Goal: Feedback & Contribution: Contribute content

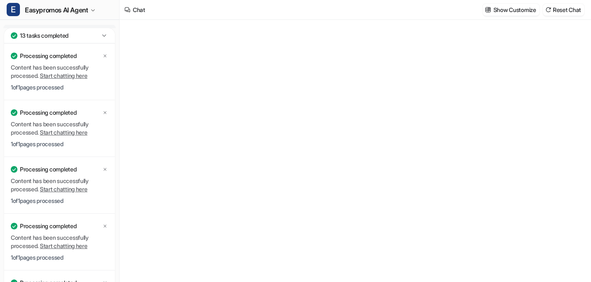
type textarea "**********"
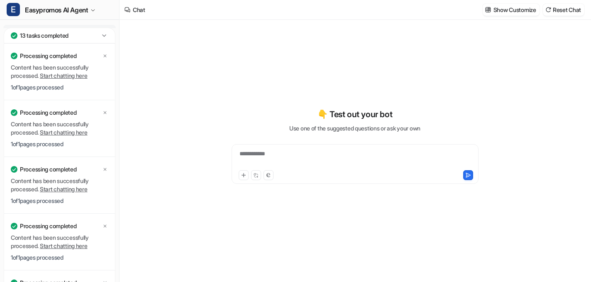
click at [102, 32] on icon at bounding box center [104, 36] width 8 height 8
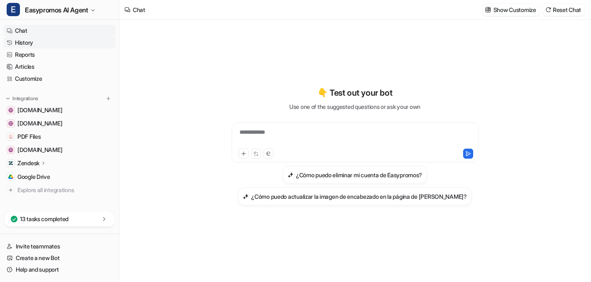
click at [48, 45] on link "History" at bounding box center [59, 43] width 112 height 12
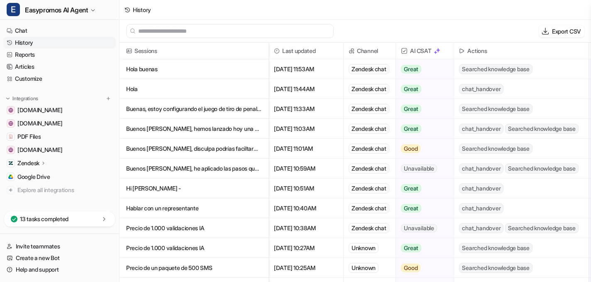
click at [216, 151] on p "Buenos días, disculpa podrías faciltarme la información sobre como añadir al sor" at bounding box center [194, 149] width 136 height 20
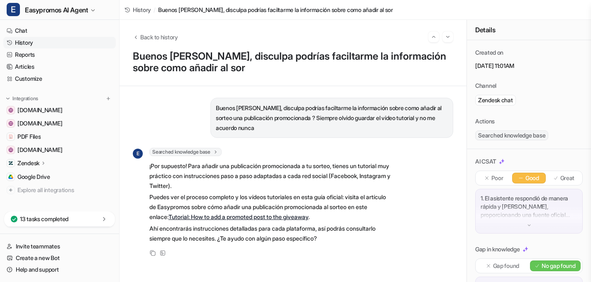
scroll to position [136, 0]
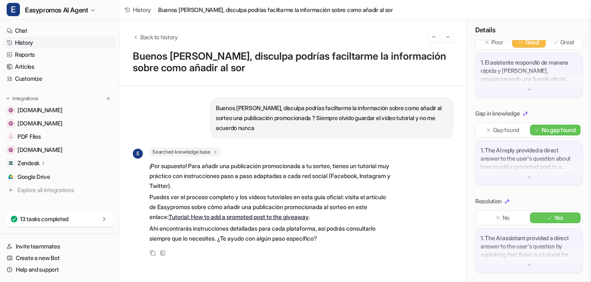
click at [24, 42] on link "History" at bounding box center [59, 43] width 112 height 12
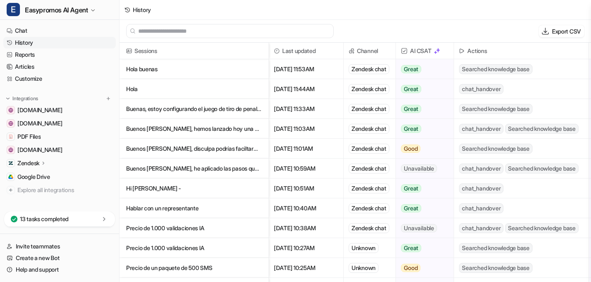
click at [207, 129] on p "Buenos [PERSON_NAME], hemos lanzado hoy una promoción y tengo una [PERSON_NAME]" at bounding box center [194, 129] width 136 height 20
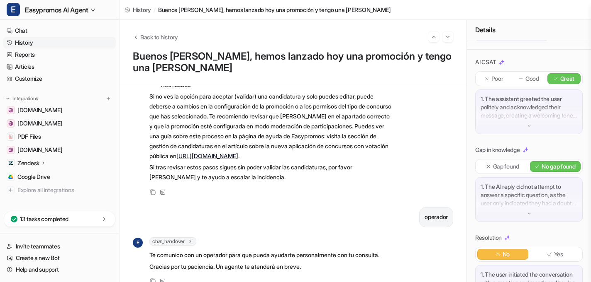
scroll to position [149, 0]
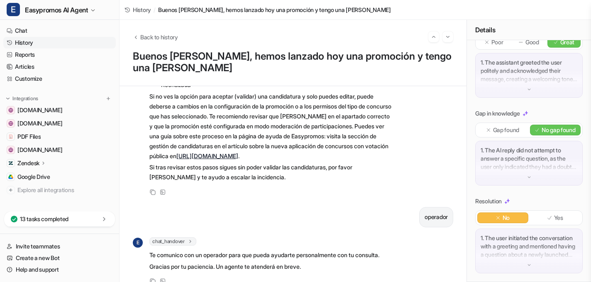
click at [22, 41] on link "History" at bounding box center [59, 43] width 112 height 12
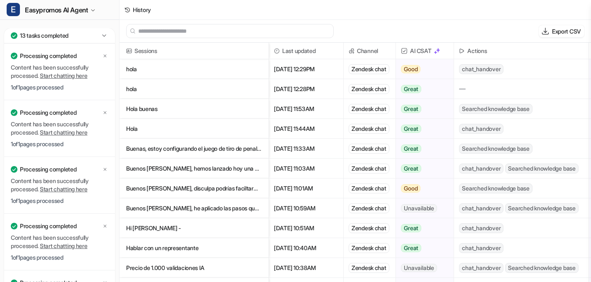
click at [422, 51] on span "AI CSAT" at bounding box center [424, 51] width 51 height 17
click at [137, 70] on p "hola" at bounding box center [194, 69] width 136 height 20
click at [130, 111] on p "Hola buenas" at bounding box center [194, 109] width 136 height 20
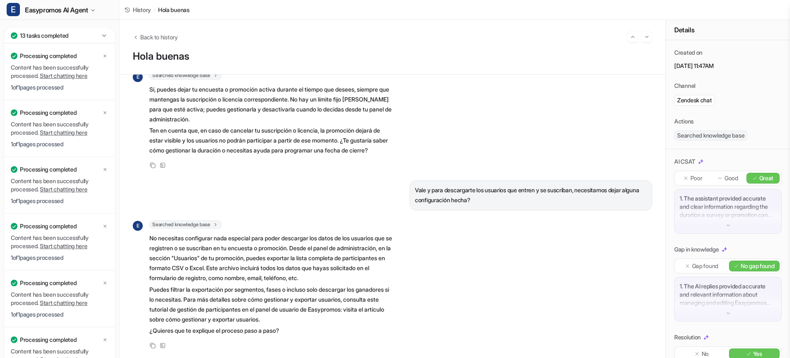
scroll to position [452, 0]
click at [105, 55] on icon at bounding box center [104, 55] width 5 height 5
click at [105, 56] on icon at bounding box center [105, 56] width 3 height 3
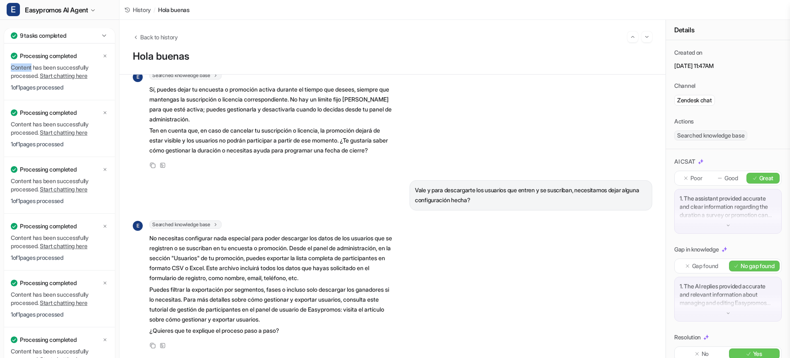
click at [105, 56] on icon at bounding box center [105, 56] width 3 height 3
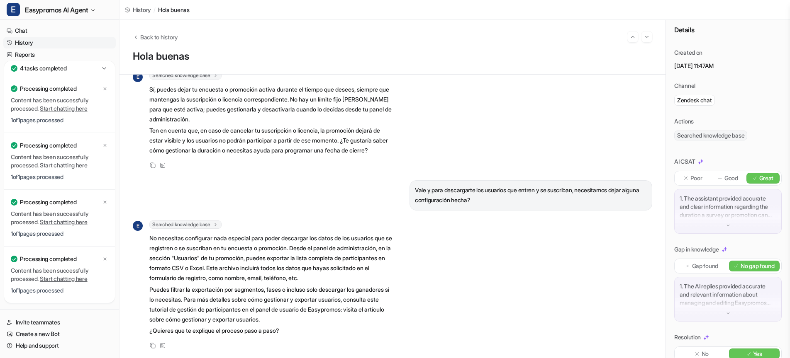
click at [105, 56] on link "Reports" at bounding box center [59, 55] width 112 height 12
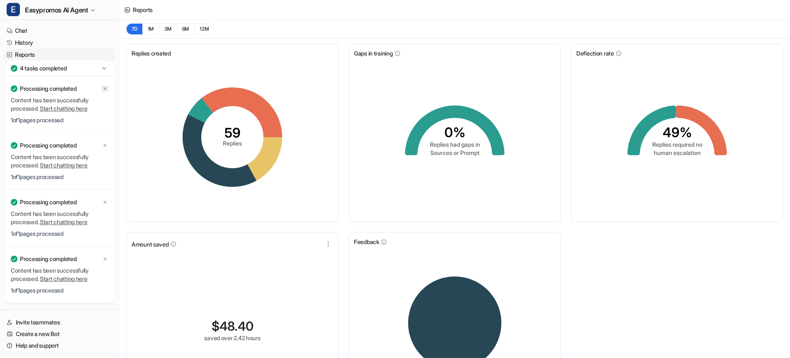
click at [105, 90] on icon at bounding box center [104, 88] width 5 height 5
click at [104, 145] on icon at bounding box center [104, 145] width 5 height 5
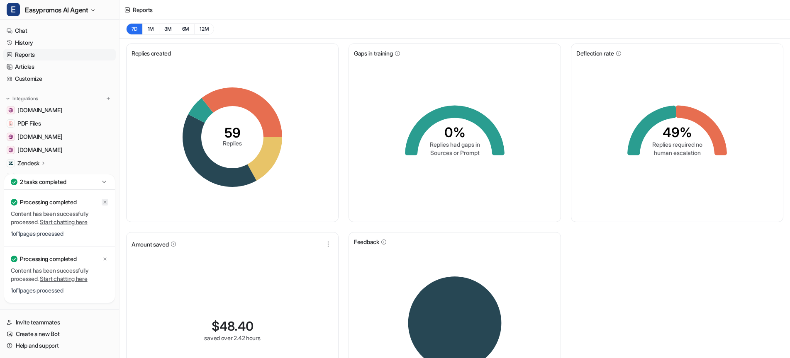
click at [104, 202] on icon at bounding box center [104, 202] width 5 height 5
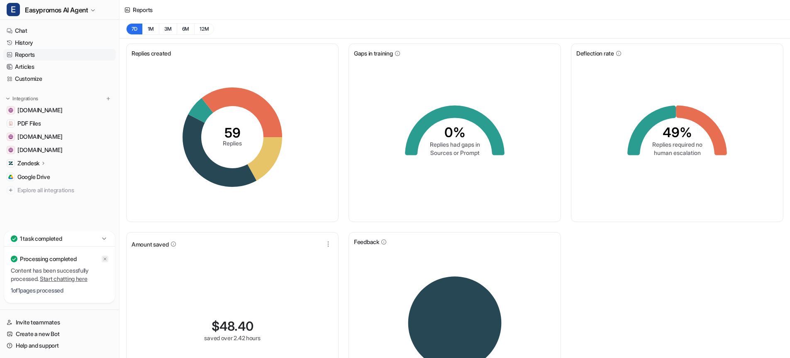
click at [104, 258] on icon at bounding box center [104, 259] width 5 height 5
click at [22, 44] on link "History" at bounding box center [59, 43] width 112 height 12
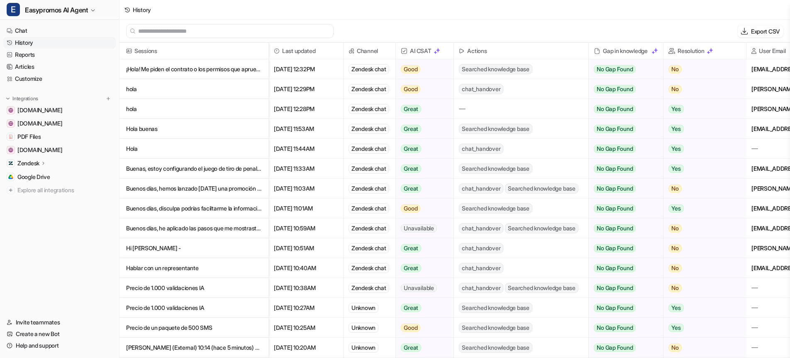
click at [194, 70] on p "¡Hola! Me piden el contrato o los permisos que apruebe easy promo pra aque pued" at bounding box center [194, 69] width 136 height 20
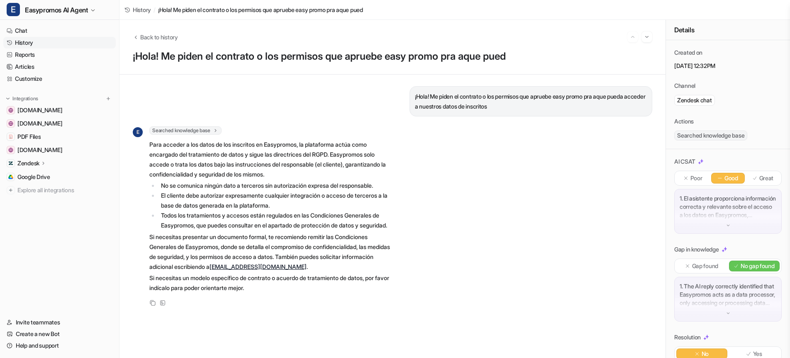
click at [732, 222] on div "1. El asistente proporciona información correcta y relevante sobre el acceso a …" at bounding box center [727, 211] width 107 height 45
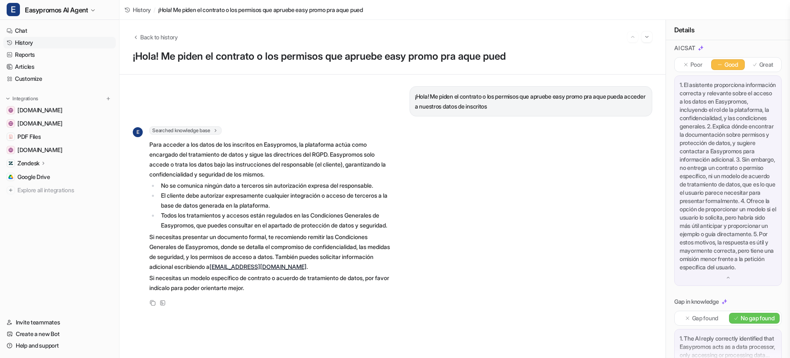
scroll to position [243, 0]
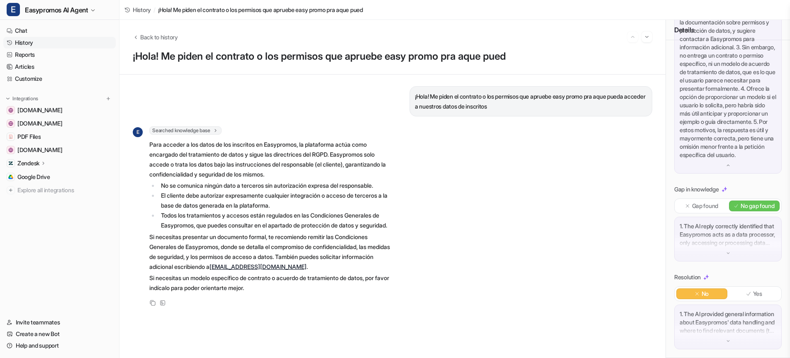
click at [729, 339] on img at bounding box center [728, 341] width 6 height 6
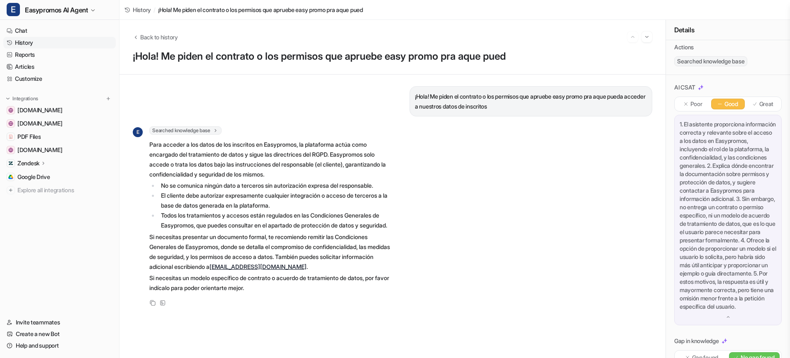
scroll to position [0, 0]
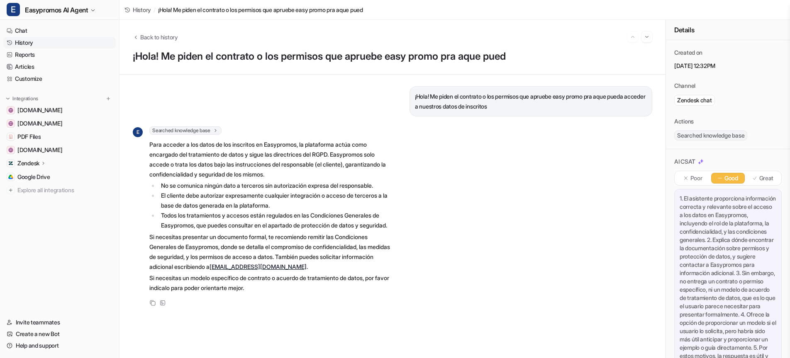
click at [24, 39] on link "History" at bounding box center [59, 43] width 112 height 12
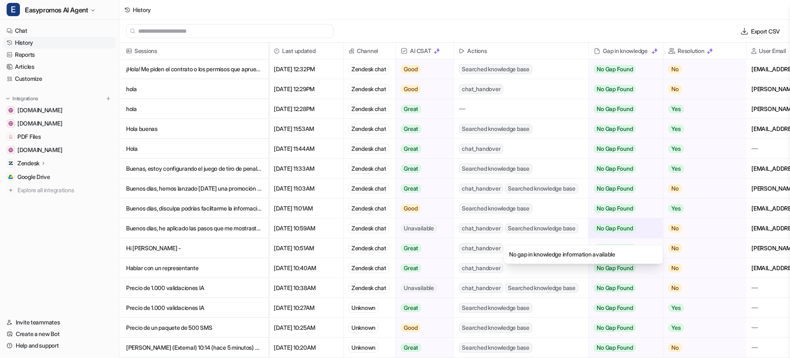
scroll to position [0, 80]
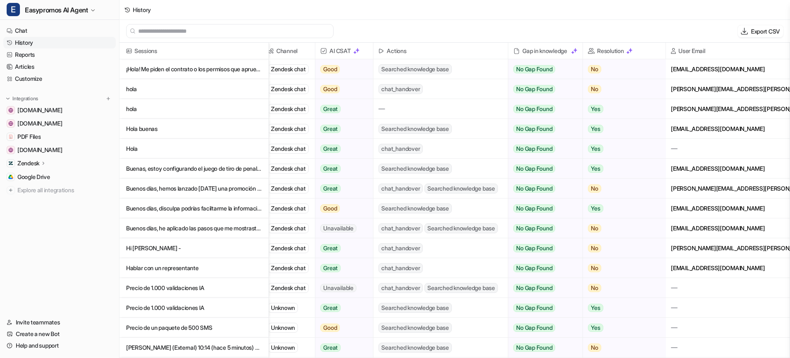
click at [133, 90] on p "hola" at bounding box center [194, 89] width 136 height 20
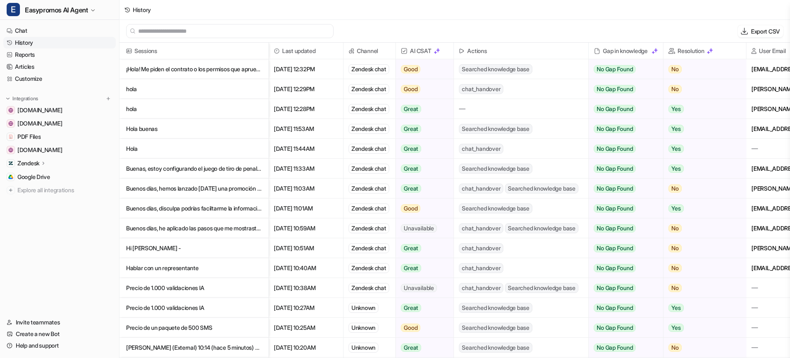
click at [133, 110] on p "hola" at bounding box center [194, 109] width 136 height 20
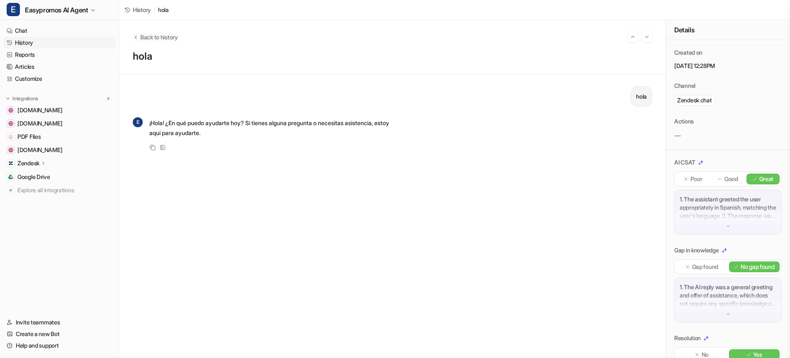
click at [140, 40] on span "Back to history" at bounding box center [159, 37] width 38 height 9
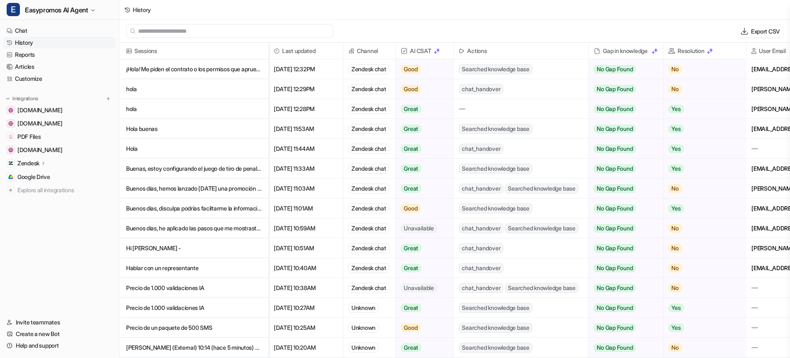
click at [187, 168] on p "Buenas, estoy configurando el juego de tiro de penaltis. Habrá un solo premio se" at bounding box center [194, 169] width 136 height 20
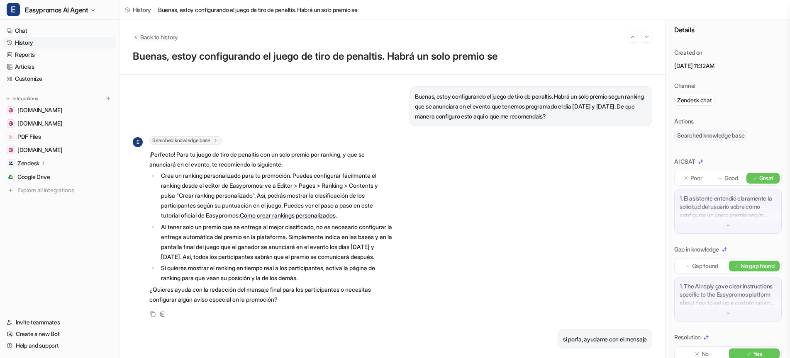
click at [163, 35] on span "Back to history" at bounding box center [159, 37] width 38 height 9
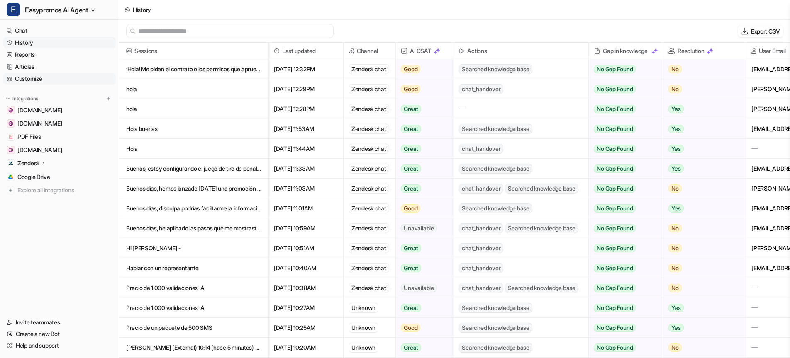
click at [29, 79] on link "Customize" at bounding box center [59, 79] width 112 height 12
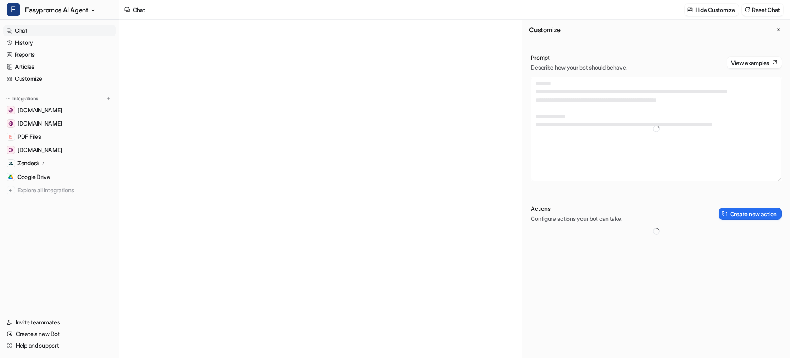
type textarea "**********"
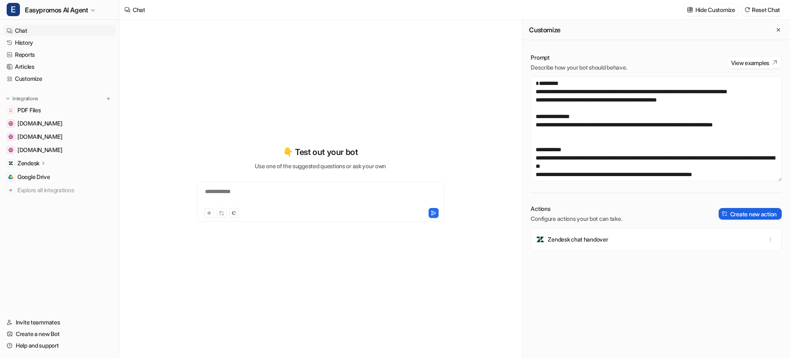
click at [742, 214] on button "Create new action" at bounding box center [749, 214] width 63 height 12
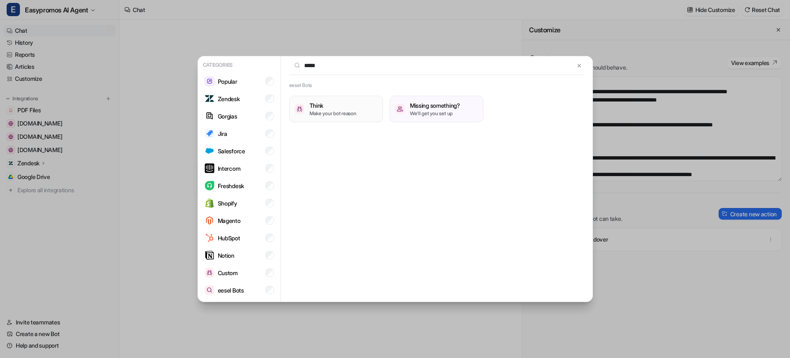
type input "*****"
click at [322, 105] on h3 "Think" at bounding box center [332, 105] width 47 height 9
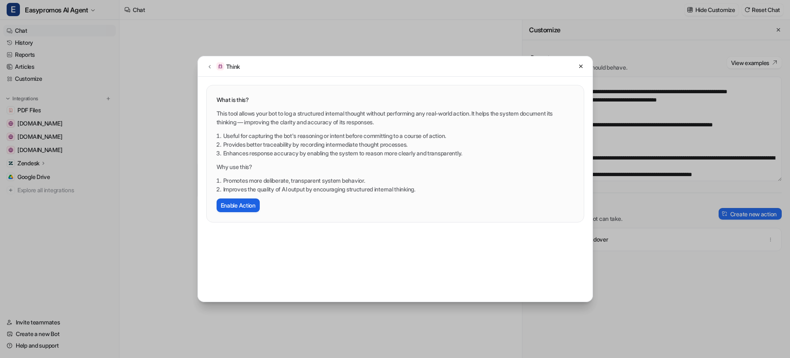
click at [241, 204] on button "Enable Action" at bounding box center [237, 206] width 43 height 14
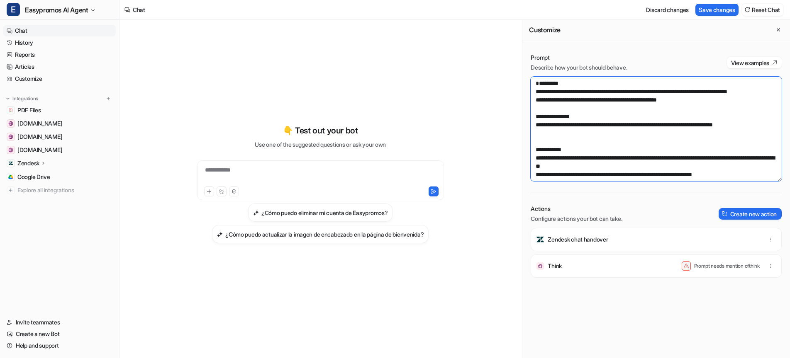
click at [762, 139] on textarea "**********" at bounding box center [655, 129] width 251 height 105
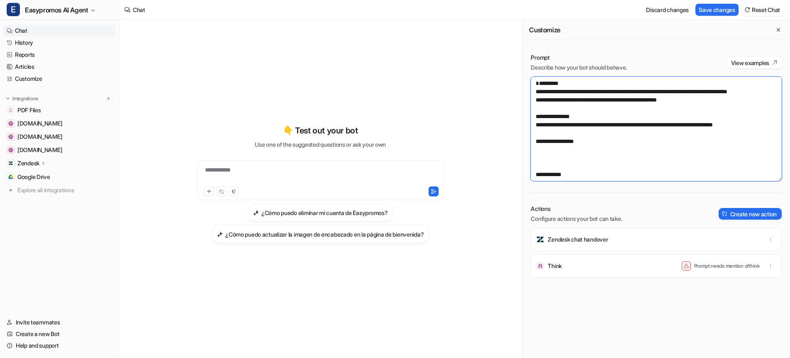
paste textarea "**********"
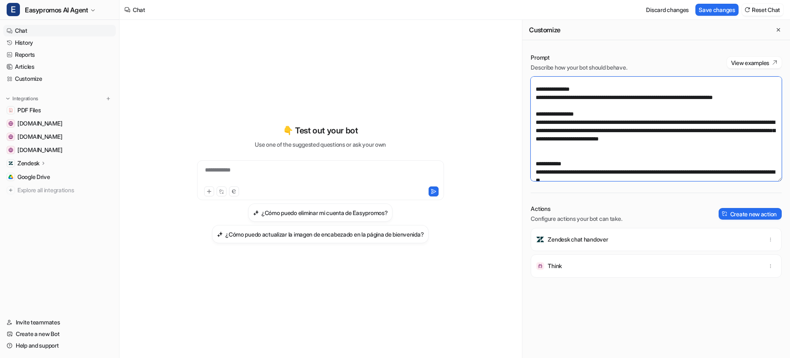
scroll to position [28, 0]
click at [753, 138] on textarea at bounding box center [655, 129] width 251 height 105
drag, startPoint x: 607, startPoint y: 147, endPoint x: 624, endPoint y: 148, distance: 17.0
click at [624, 148] on textarea at bounding box center [655, 129] width 251 height 105
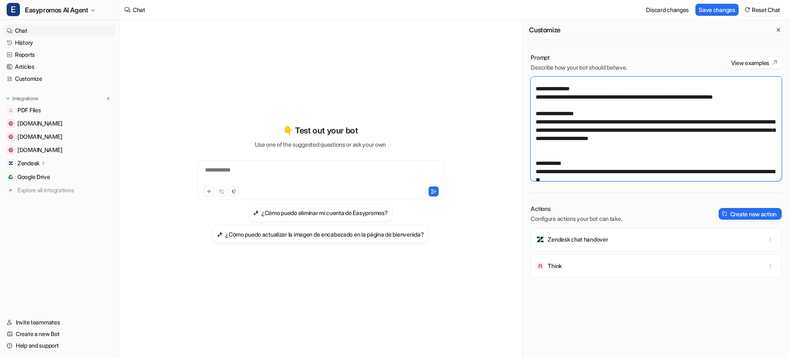
click at [754, 140] on textarea at bounding box center [655, 129] width 251 height 105
click at [616, 147] on textarea at bounding box center [655, 129] width 251 height 105
click at [754, 138] on textarea at bounding box center [655, 129] width 251 height 105
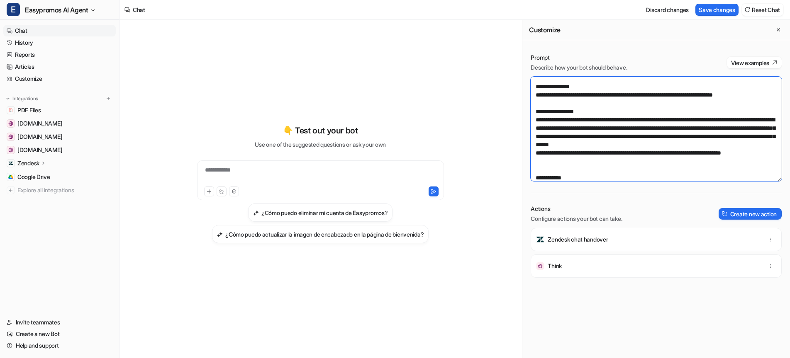
scroll to position [38, 0]
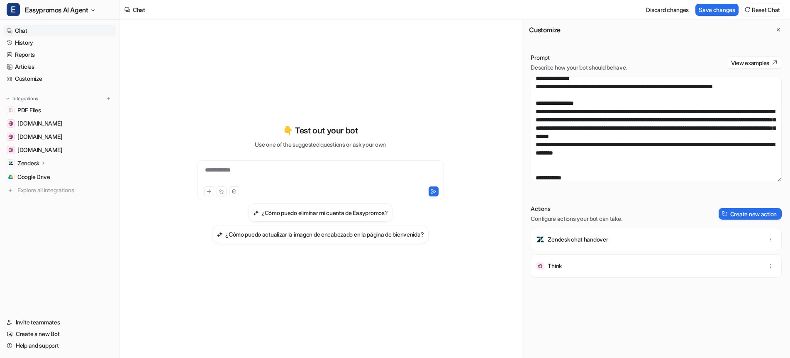
click at [685, 190] on div "Prompt Describe how your bot should behave. View examples Actions Configure act…" at bounding box center [655, 205] width 267 height 321
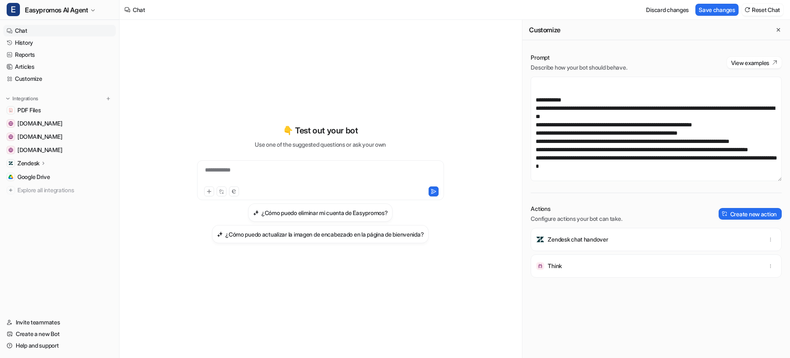
scroll to position [136, 0]
click at [717, 9] on button "Save changes" at bounding box center [716, 10] width 43 height 12
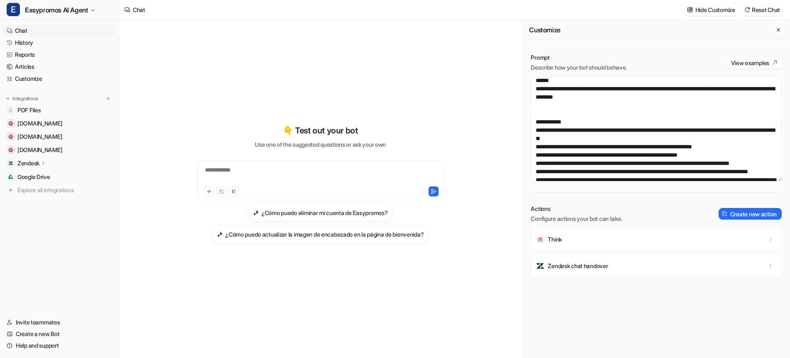
scroll to position [79, 0]
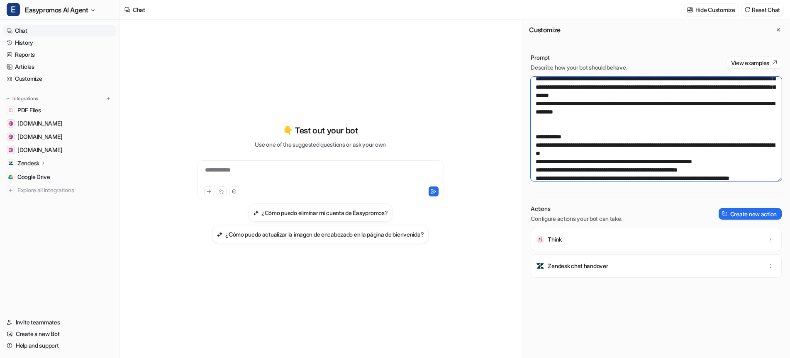
click at [645, 136] on textarea at bounding box center [655, 129] width 251 height 105
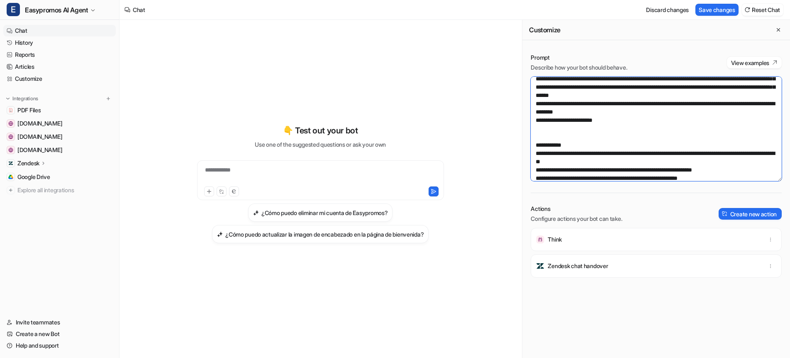
click at [536, 87] on textarea at bounding box center [655, 129] width 251 height 105
click at [627, 146] on textarea at bounding box center [655, 129] width 251 height 105
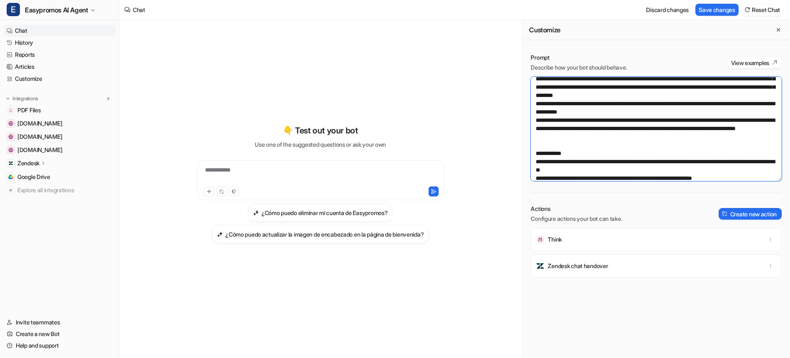
type textarea "**********"
click at [700, 47] on div "Prompt Describe how your bot should behave. View examples Actions Configure act…" at bounding box center [655, 205] width 267 height 321
click at [706, 6] on button "Save changes" at bounding box center [716, 10] width 43 height 12
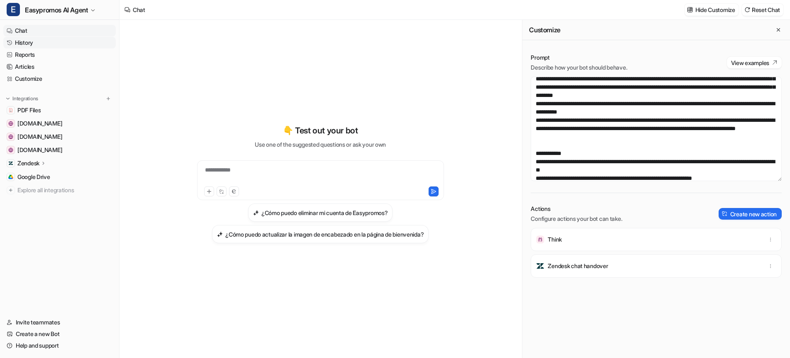
click at [28, 42] on link "History" at bounding box center [59, 43] width 112 height 12
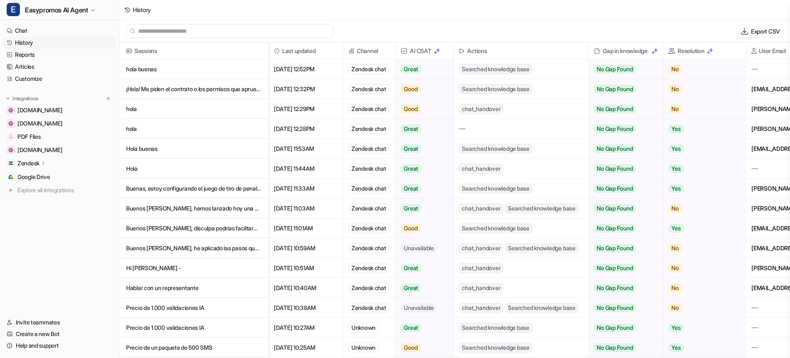
click at [145, 69] on p "hola buenas" at bounding box center [194, 69] width 136 height 20
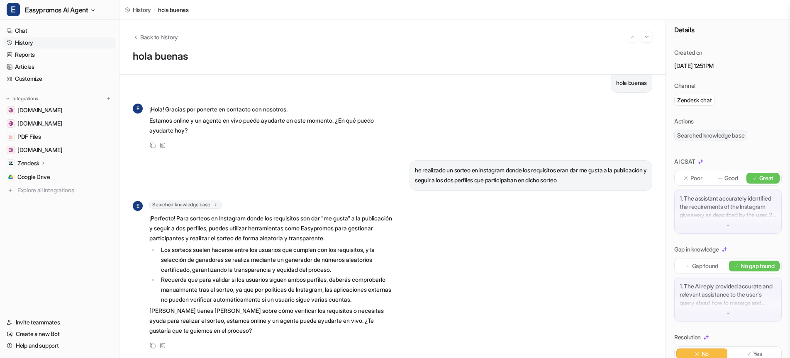
scroll to position [60, 0]
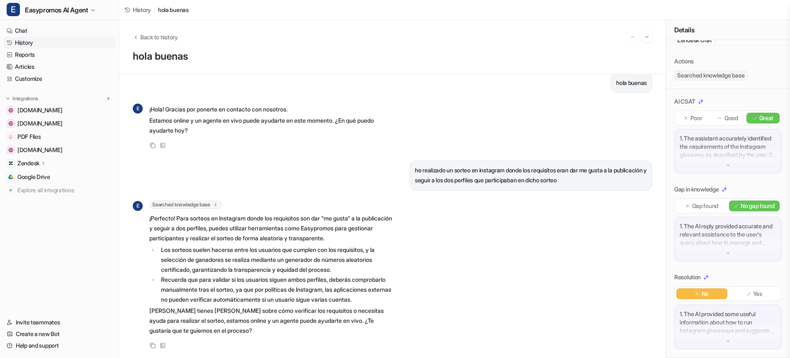
click at [735, 322] on p "1. The AI provided some useful information about how to run Instagram giveaways…" at bounding box center [727, 322] width 97 height 25
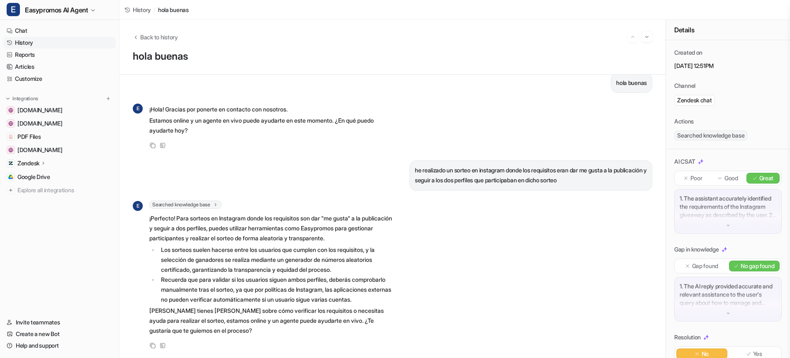
scroll to position [0, 0]
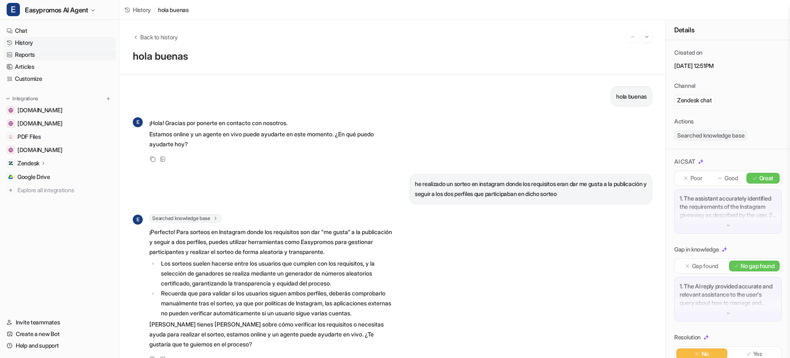
click at [20, 53] on link "Reports" at bounding box center [59, 55] width 112 height 12
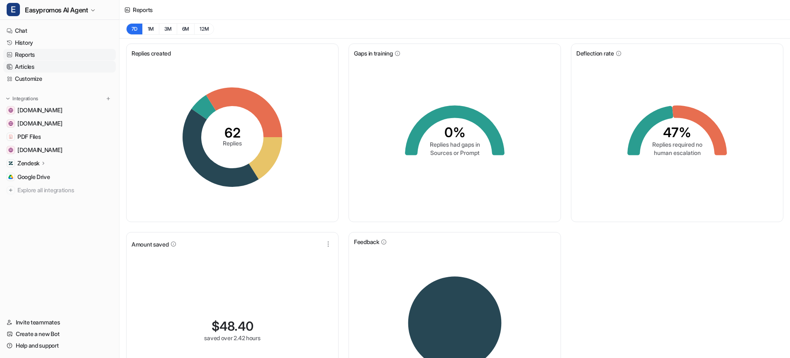
click at [20, 68] on link "Articles" at bounding box center [59, 67] width 112 height 12
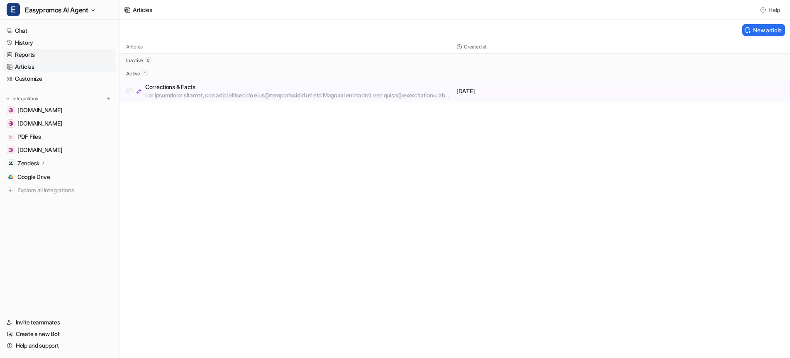
click at [25, 51] on link "Reports" at bounding box center [59, 55] width 112 height 12
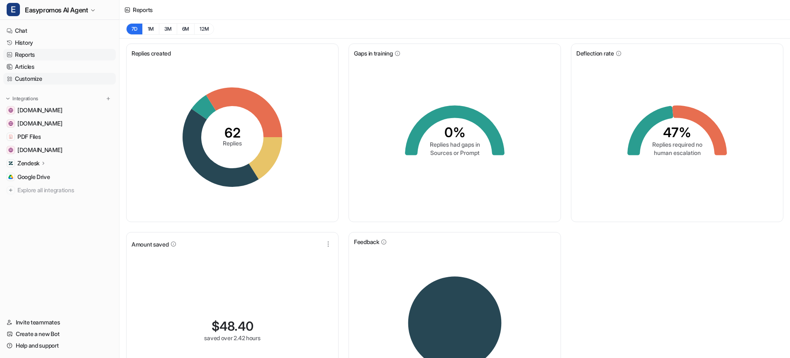
click at [29, 78] on link "Customize" at bounding box center [59, 79] width 112 height 12
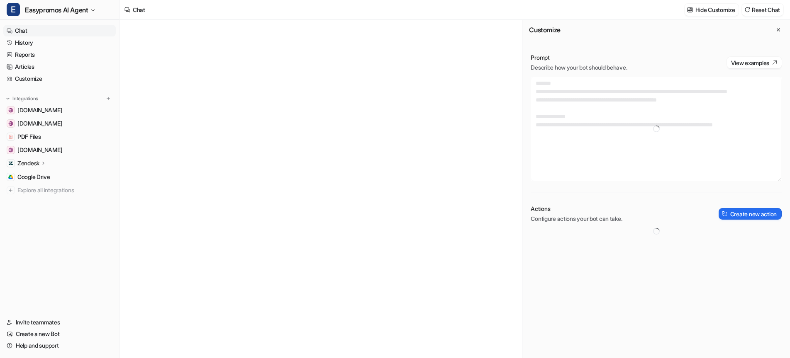
type textarea "**********"
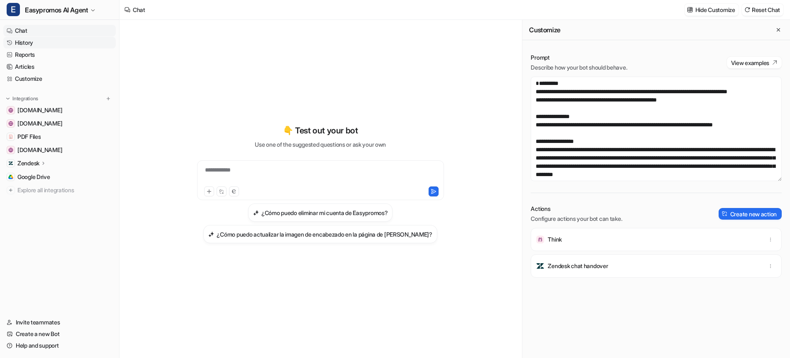
click at [22, 41] on link "History" at bounding box center [59, 43] width 112 height 12
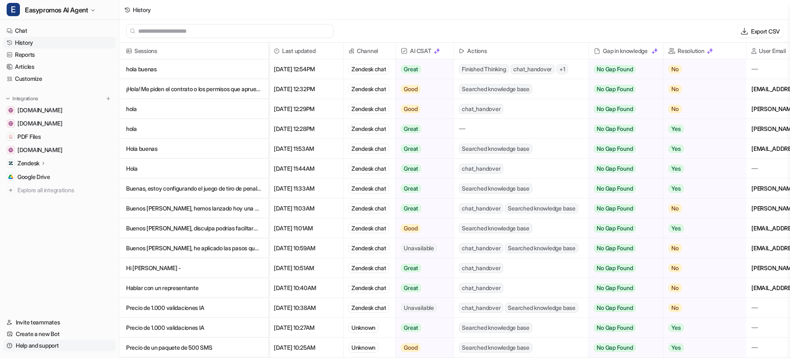
click at [44, 346] on link "Help and support" at bounding box center [59, 346] width 112 height 12
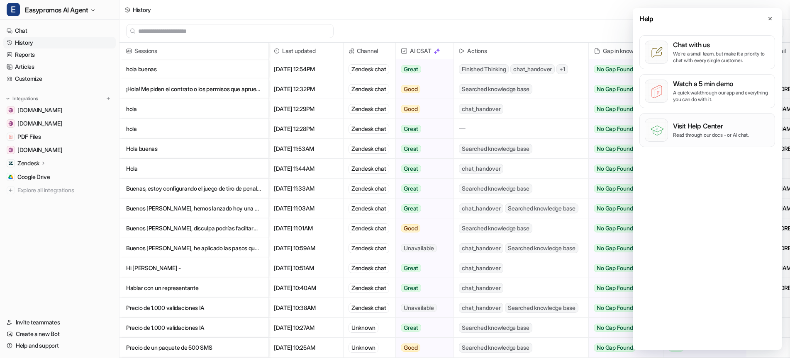
click at [709, 127] on p "Visit Help Center" at bounding box center [711, 126] width 76 height 8
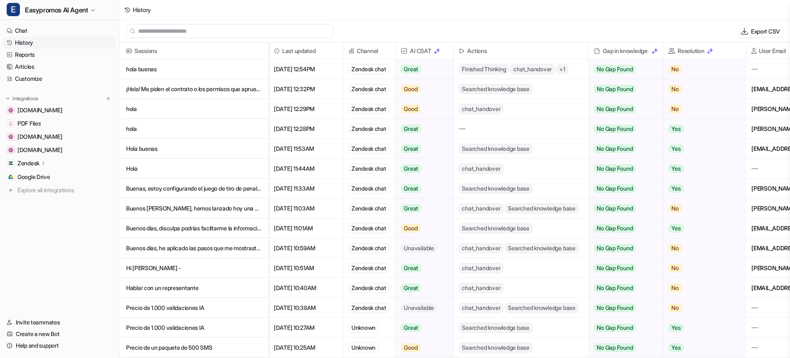
click at [141, 69] on p "hola buenas" at bounding box center [194, 69] width 136 height 20
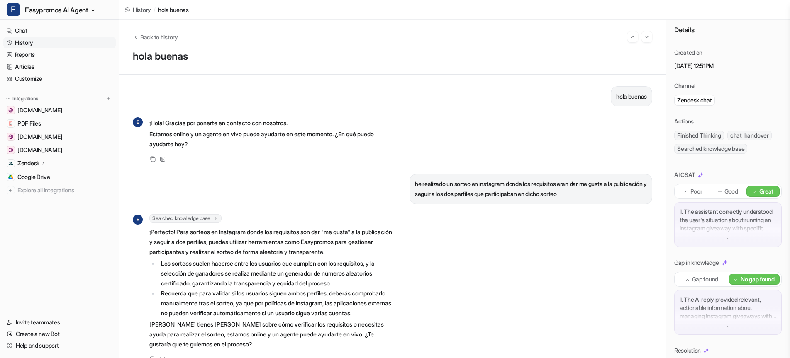
click at [26, 38] on link "History" at bounding box center [59, 43] width 112 height 12
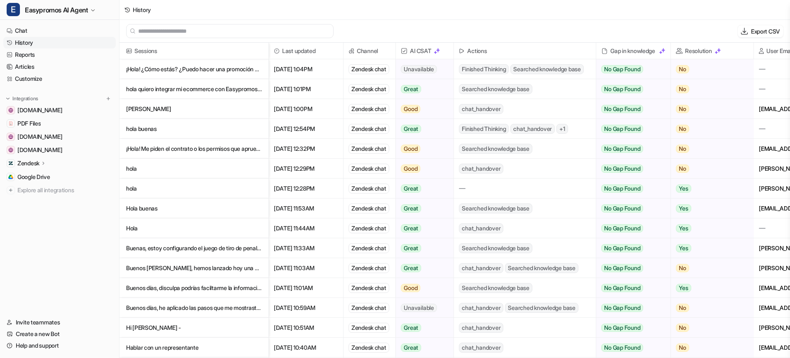
click at [205, 88] on p "hola quiero integrar mi ecommerce con Easypromos. Qué me recomiendas?" at bounding box center [194, 89] width 136 height 20
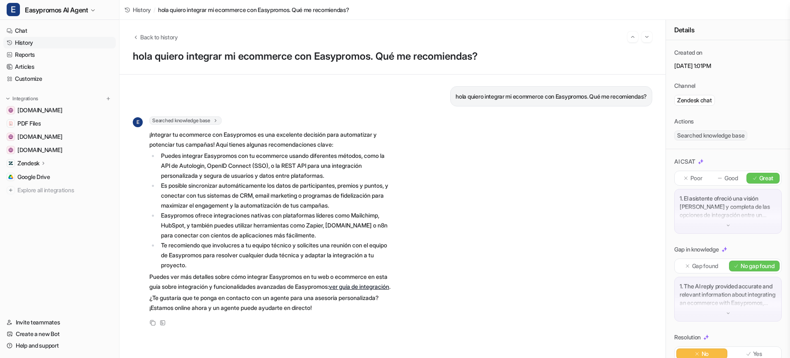
scroll to position [60, 0]
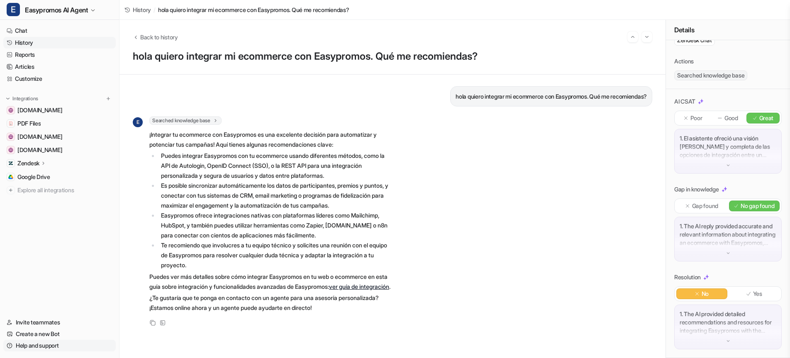
click at [27, 346] on link "Help and support" at bounding box center [59, 346] width 112 height 12
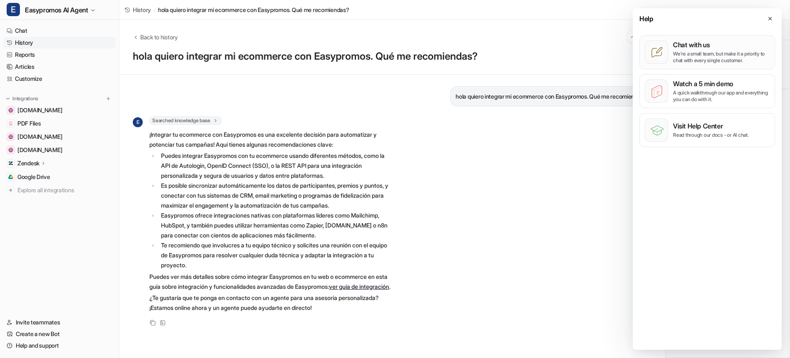
click at [692, 53] on p "We’re a small team, but make it a priority to chat with every single customer." at bounding box center [721, 57] width 97 height 13
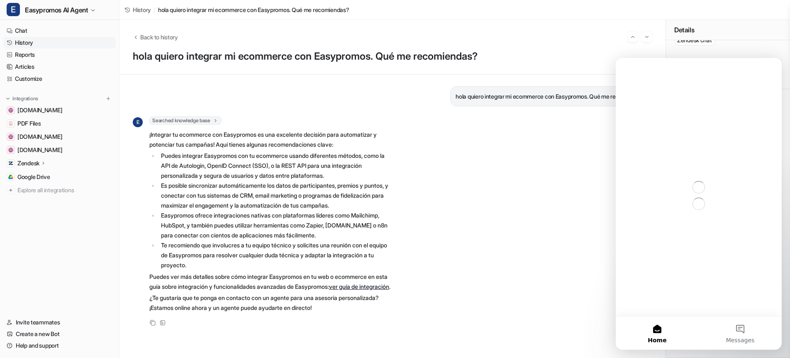
scroll to position [0, 0]
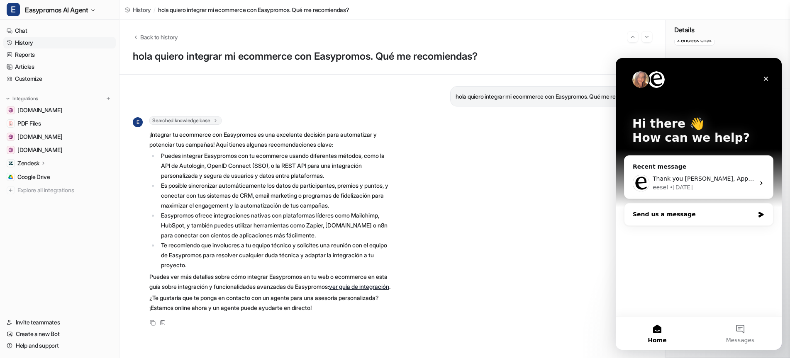
click at [670, 211] on div "Send us a message" at bounding box center [693, 214] width 122 height 9
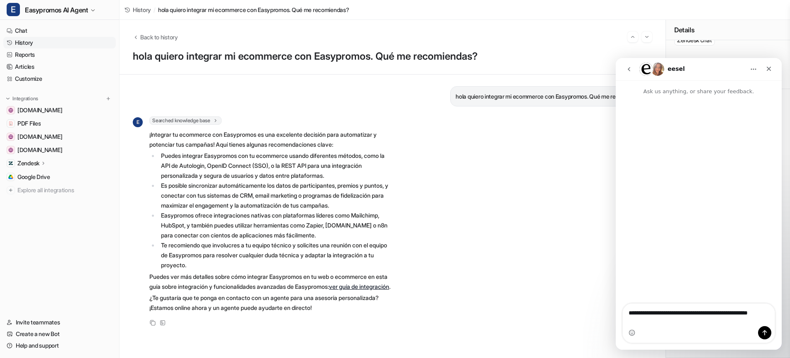
type textarea "**********"
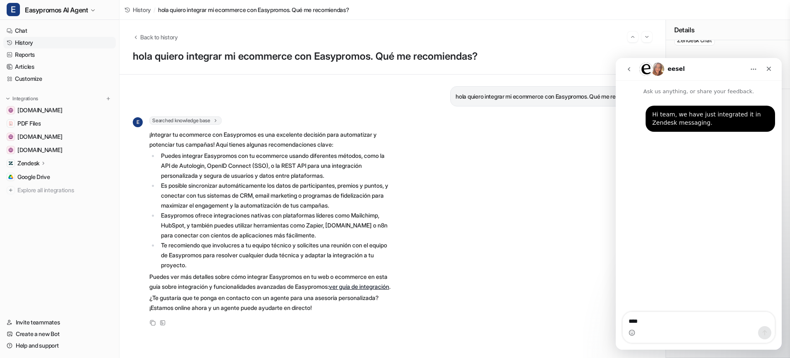
type textarea "*****"
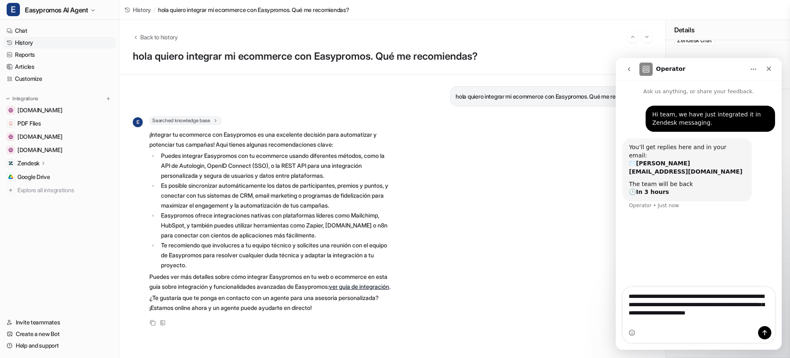
type textarea "**********"
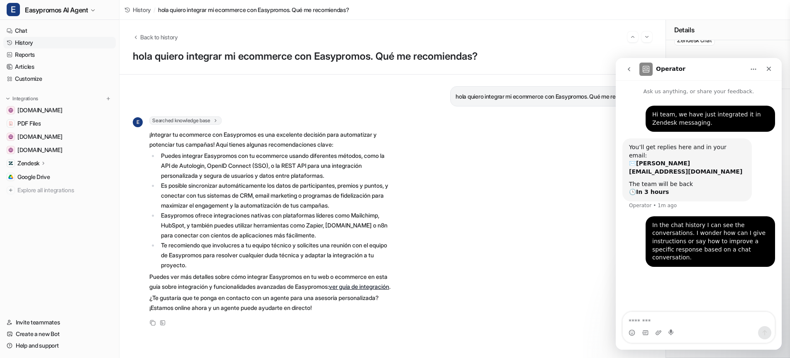
click at [17, 41] on link "History" at bounding box center [59, 43] width 112 height 12
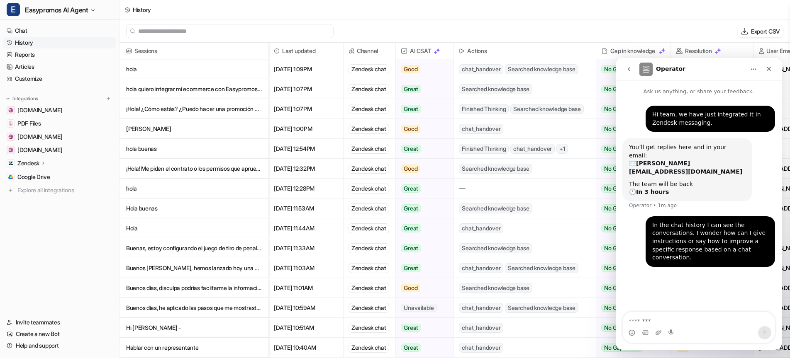
click at [199, 88] on p "hola quiero integrar mi ecommerce con Easypromos. Qué me recomiendas?" at bounding box center [194, 89] width 136 height 20
click at [187, 108] on p "¡Hola! ¿Cómo estás? ¿Puedo hacer una promoción para el Mundial de fútbol del 202" at bounding box center [194, 109] width 136 height 20
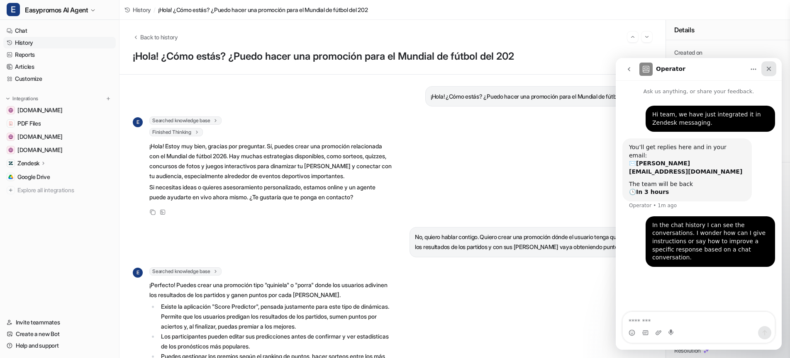
click at [774, 71] on div "Close" at bounding box center [768, 68] width 15 height 15
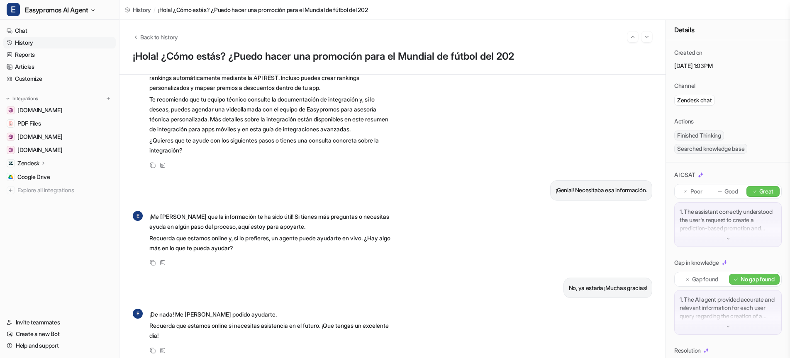
scroll to position [495, 0]
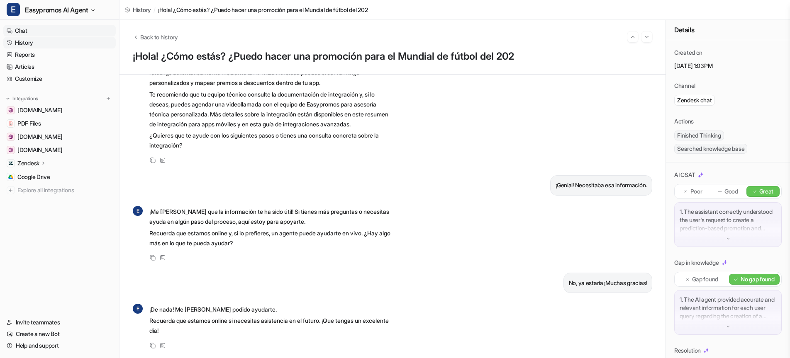
click at [22, 31] on link "Chat" at bounding box center [59, 31] width 112 height 12
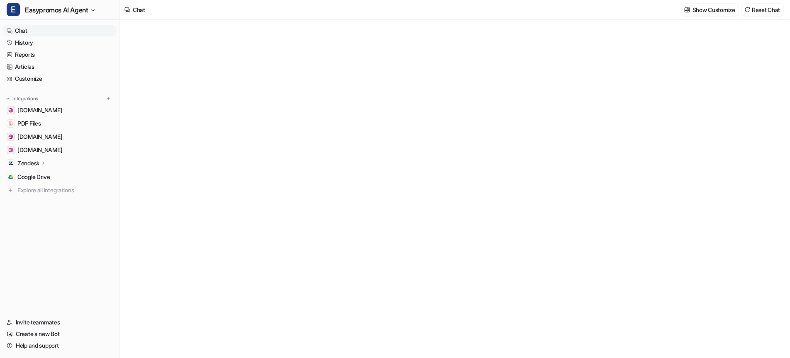
type textarea "**********"
click at [371, 190] on div at bounding box center [454, 196] width 243 height 19
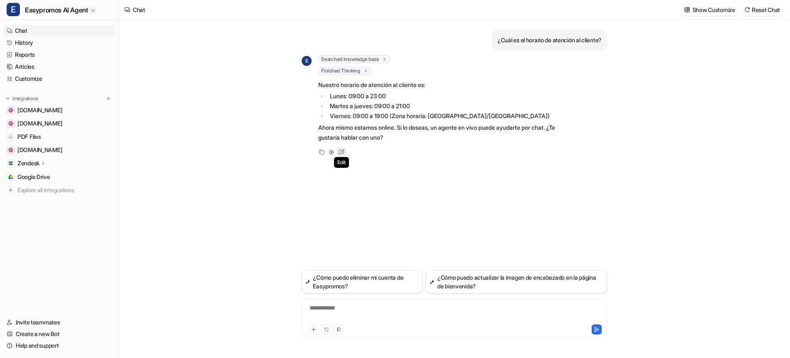
click at [341, 152] on icon at bounding box center [342, 150] width 3 height 3
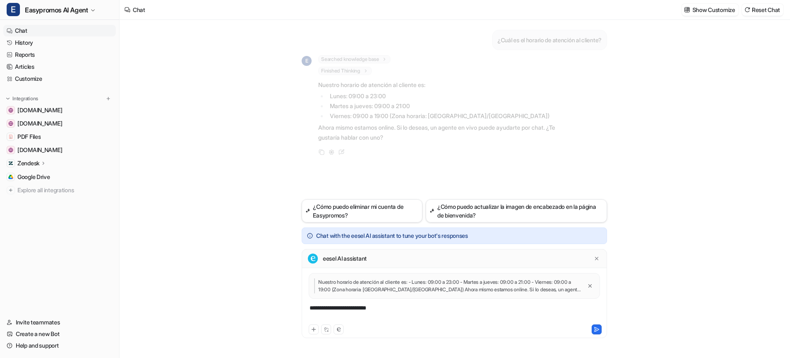
click at [397, 309] on div "**********" at bounding box center [454, 313] width 301 height 19
click at [422, 308] on div "**********" at bounding box center [454, 313] width 301 height 19
click at [595, 329] on icon at bounding box center [596, 330] width 5 height 4
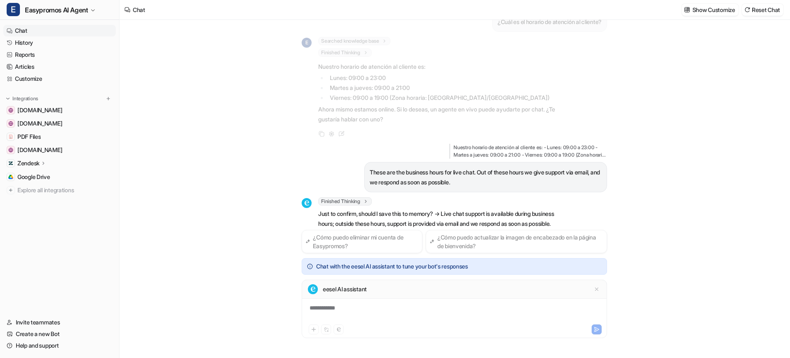
scroll to position [38, 0]
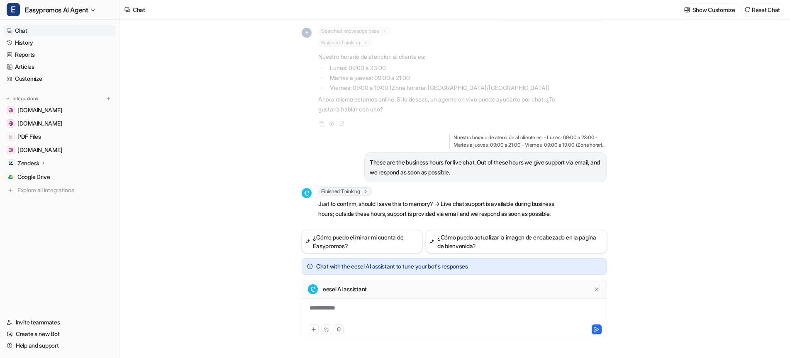
click at [460, 312] on div "**********" at bounding box center [454, 313] width 301 height 19
click at [478, 309] on div "**********" at bounding box center [454, 313] width 301 height 19
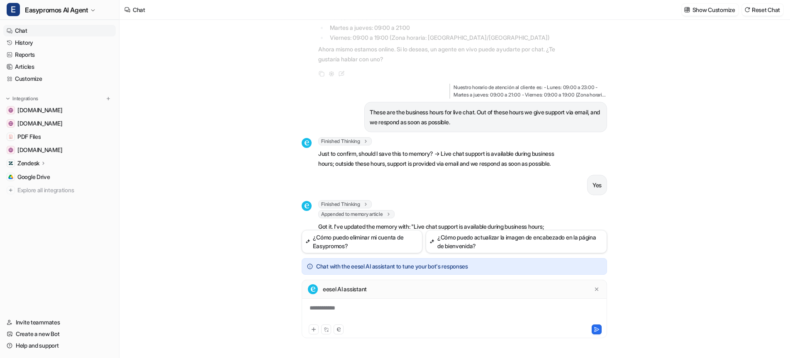
scroll to position [111, 0]
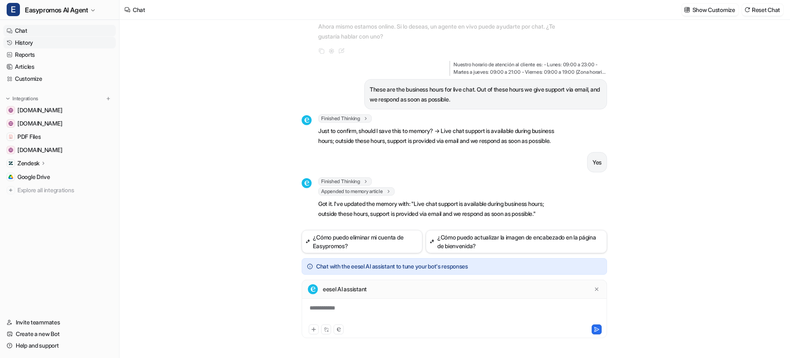
click at [26, 42] on link "History" at bounding box center [59, 43] width 112 height 12
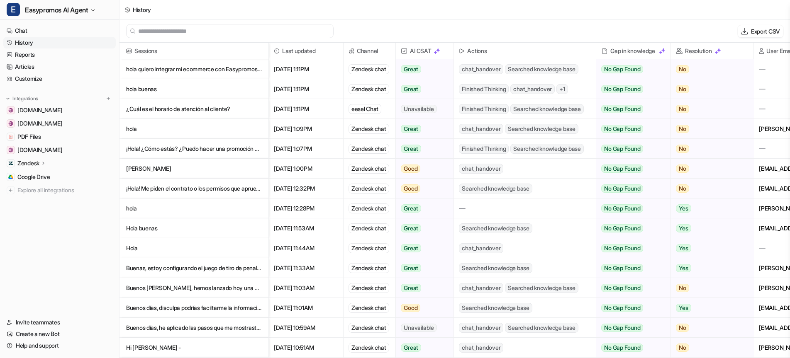
click at [221, 70] on p "hola quiero integrar mi ecommerce con Easypromos. Qué me recomiendas?" at bounding box center [194, 69] width 136 height 20
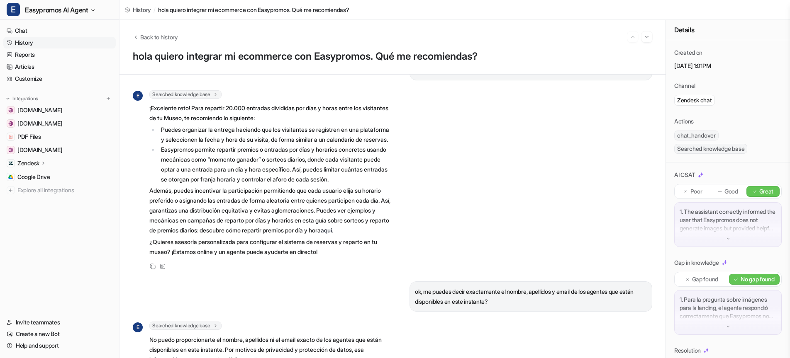
scroll to position [486, 0]
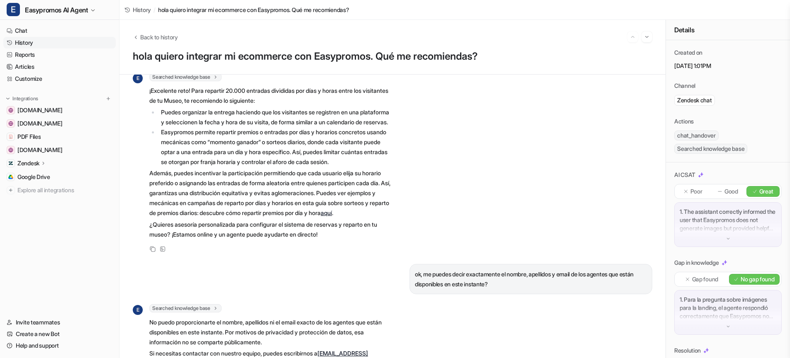
click at [321, 216] on link "aquí" at bounding box center [326, 212] width 11 height 7
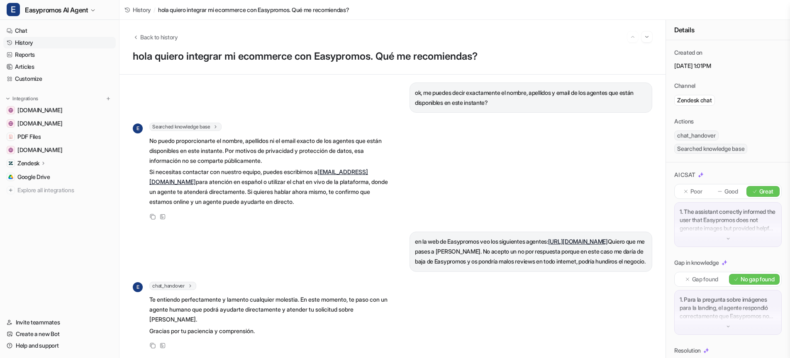
scroll to position [717, 0]
click at [34, 75] on link "Customize" at bounding box center [59, 79] width 112 height 12
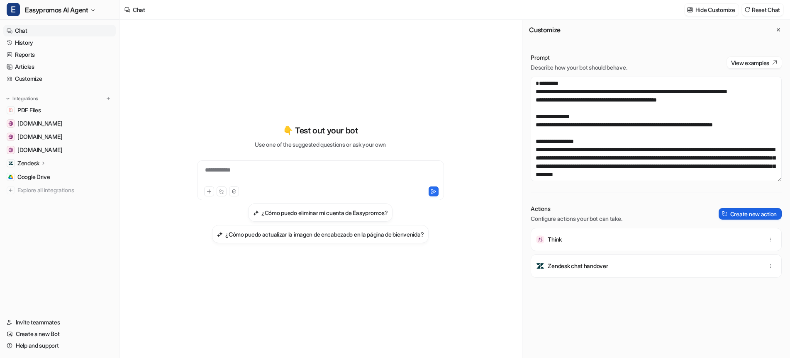
click at [745, 212] on button "Create new action" at bounding box center [749, 214] width 63 height 12
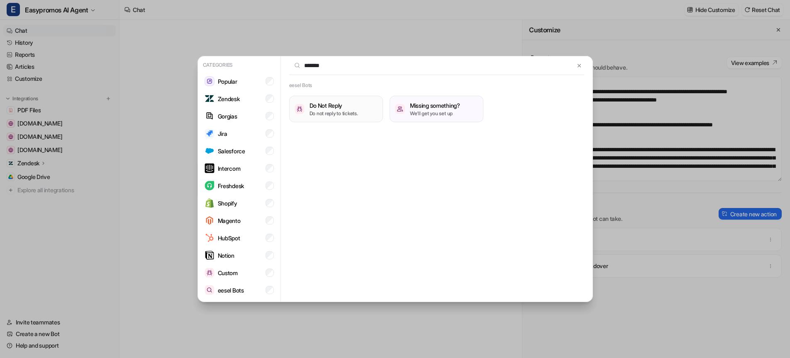
type input "******"
click at [338, 105] on h3 "Do Not Reply" at bounding box center [333, 105] width 49 height 9
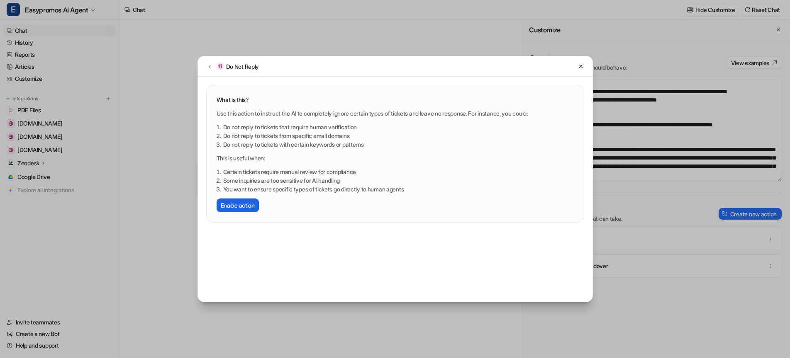
click at [244, 203] on button "Enable action" at bounding box center [237, 206] width 42 height 14
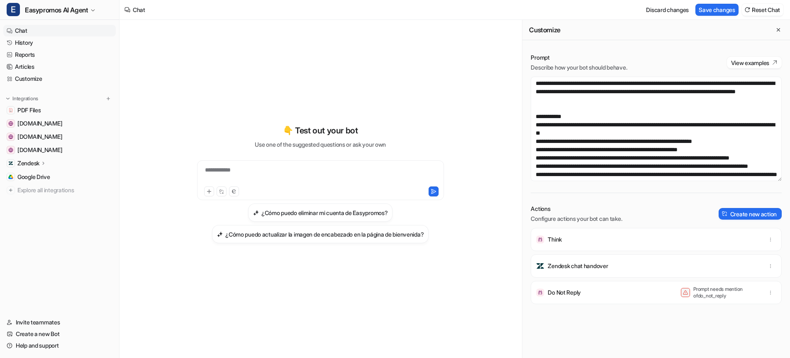
scroll to position [138, 0]
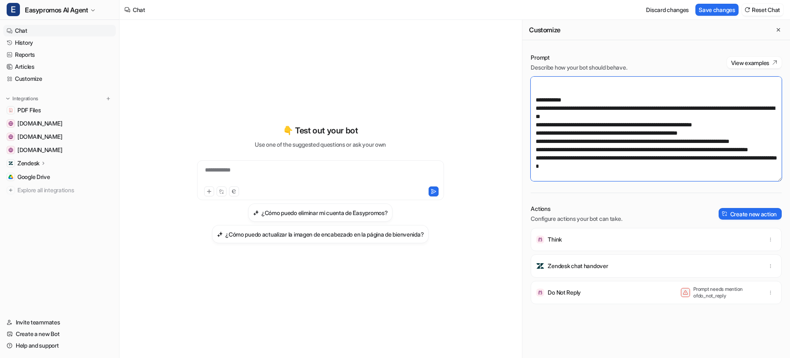
click at [624, 103] on textarea at bounding box center [655, 129] width 251 height 105
click at [627, 164] on textarea at bounding box center [655, 129] width 251 height 105
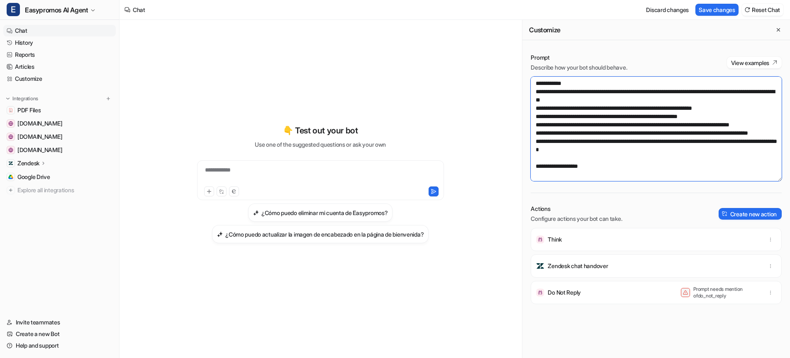
scroll to position [196, 0]
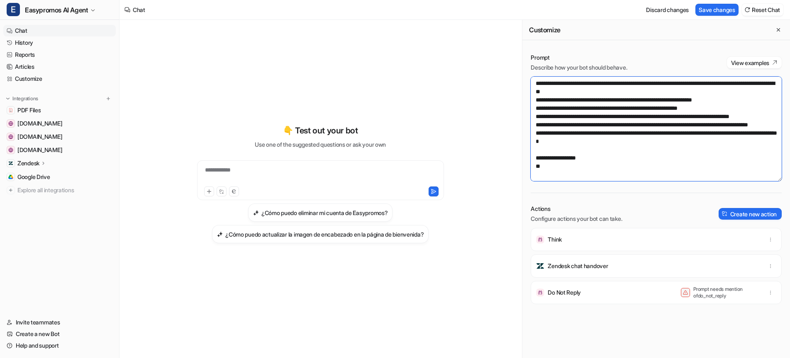
paste textarea "**********"
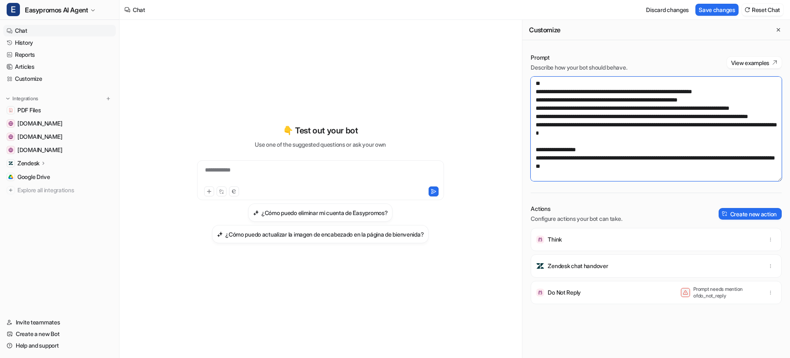
paste textarea "**********"
drag, startPoint x: 571, startPoint y: 169, endPoint x: 673, endPoint y: 170, distance: 102.9
click at [674, 170] on textarea at bounding box center [655, 129] width 251 height 105
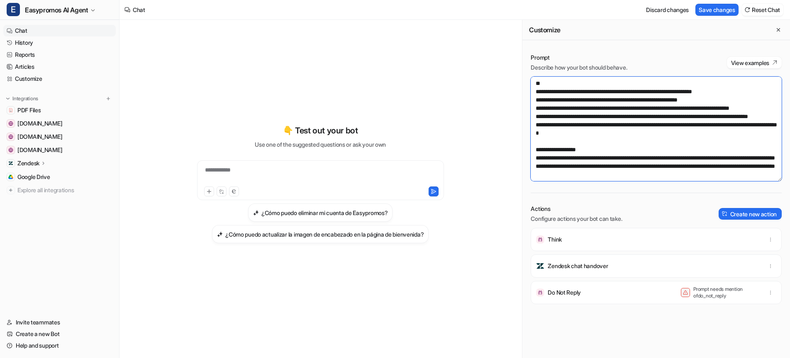
drag, startPoint x: 571, startPoint y: 170, endPoint x: 773, endPoint y: 157, distance: 202.0
click at [773, 157] on textarea at bounding box center [655, 129] width 251 height 105
click at [603, 168] on textarea at bounding box center [655, 129] width 251 height 105
click at [714, 167] on textarea at bounding box center [655, 129] width 251 height 105
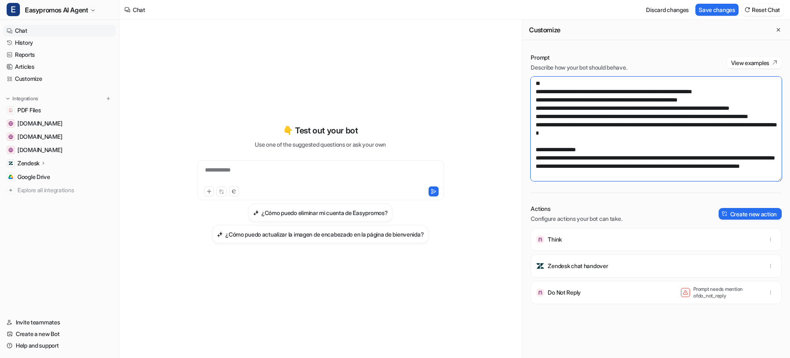
scroll to position [232, 0]
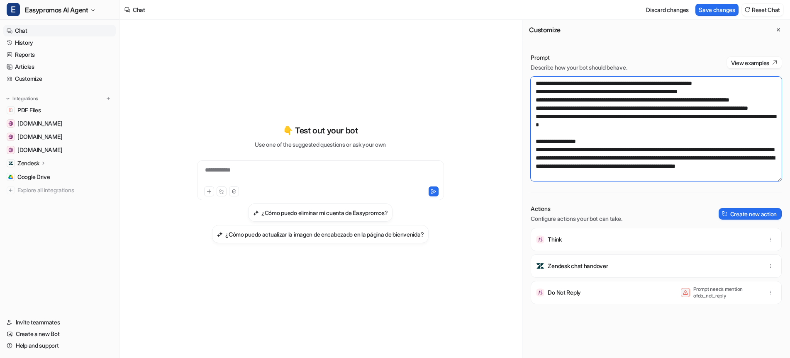
click at [598, 174] on textarea at bounding box center [655, 129] width 251 height 105
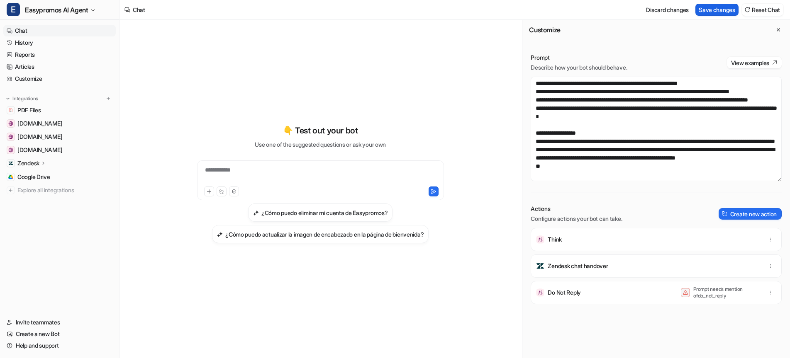
click at [707, 9] on button "Save changes" at bounding box center [716, 10] width 43 height 12
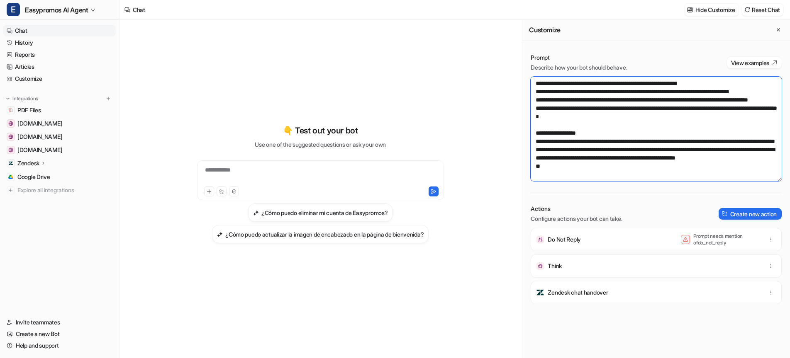
click at [550, 178] on textarea at bounding box center [655, 129] width 251 height 105
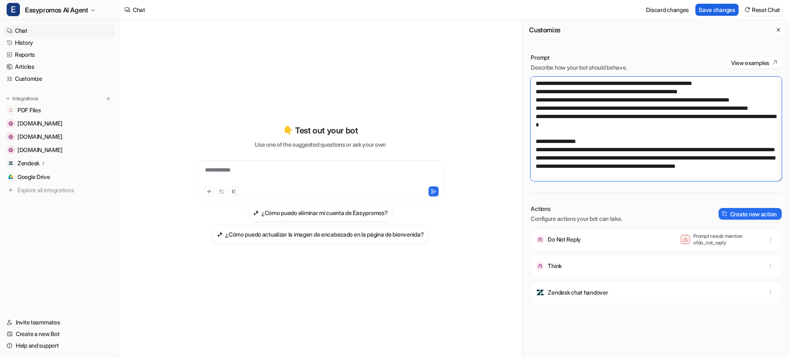
type textarea "**********"
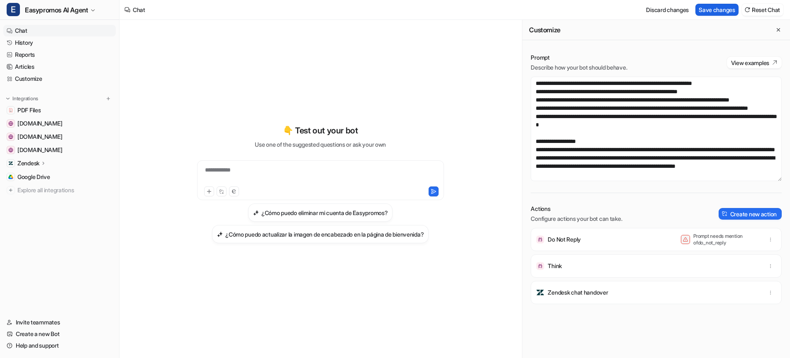
click at [716, 7] on button "Save changes" at bounding box center [716, 10] width 43 height 12
click at [24, 44] on link "History" at bounding box center [59, 43] width 112 height 12
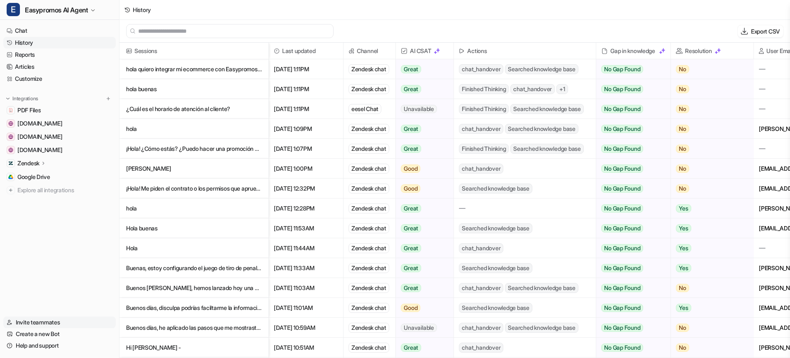
click at [38, 322] on link "Invite teammates" at bounding box center [59, 323] width 112 height 12
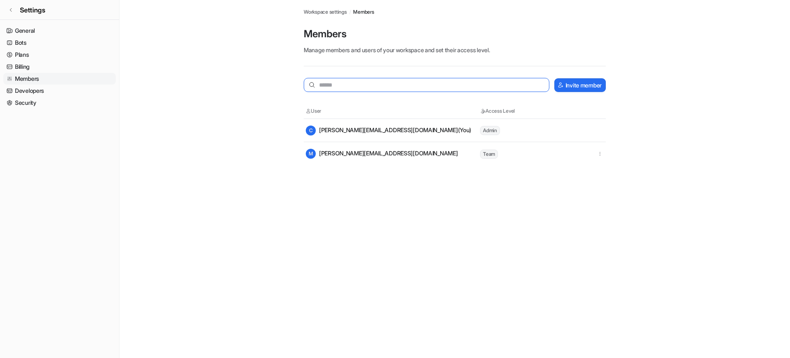
click at [338, 85] on input "text" at bounding box center [427, 85] width 246 height 14
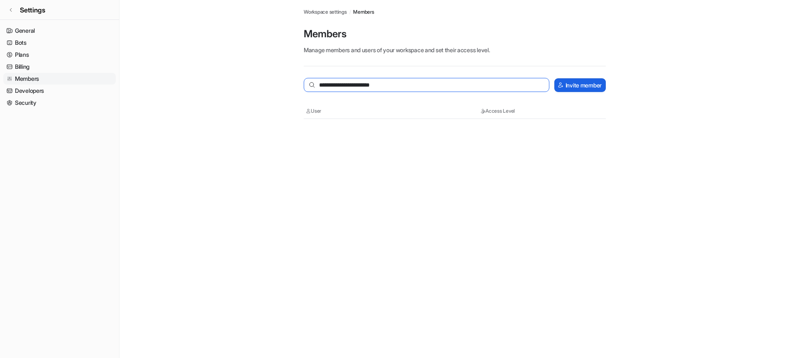
type input "**********"
click at [564, 86] on button "Invite member" at bounding box center [579, 85] width 51 height 14
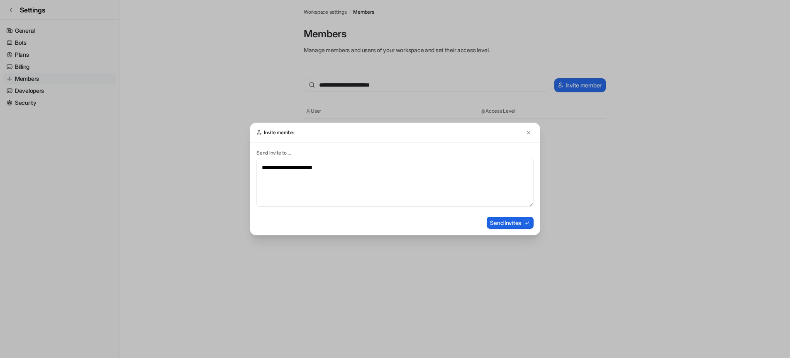
click at [509, 225] on button "Send Invites" at bounding box center [509, 223] width 47 height 12
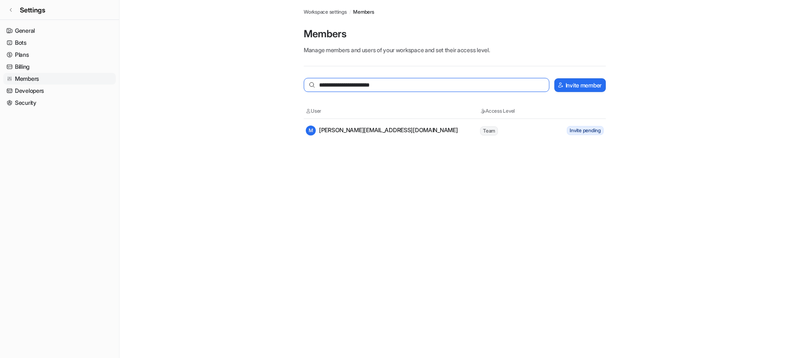
drag, startPoint x: 336, startPoint y: 86, endPoint x: 307, endPoint y: 82, distance: 29.7
click at [307, 82] on input "**********" at bounding box center [427, 85] width 246 height 14
drag, startPoint x: 407, startPoint y: 83, endPoint x: 290, endPoint y: 74, distance: 117.3
click at [290, 74] on main "**********" at bounding box center [454, 71] width 670 height 142
click at [332, 11] on span "Workspace settings" at bounding box center [325, 11] width 43 height 7
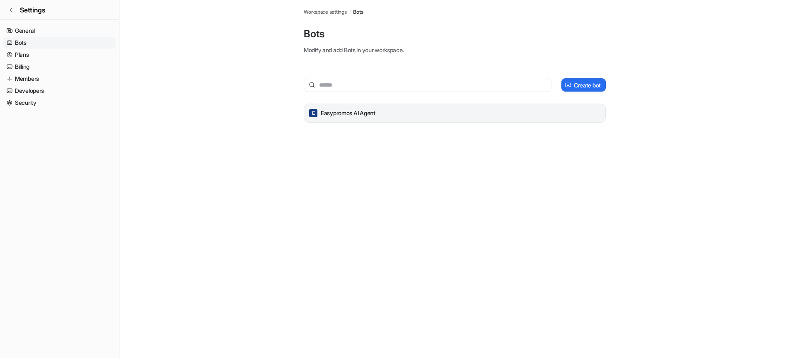
click at [363, 112] on p "Easypromos AI Agent" at bounding box center [348, 113] width 55 height 8
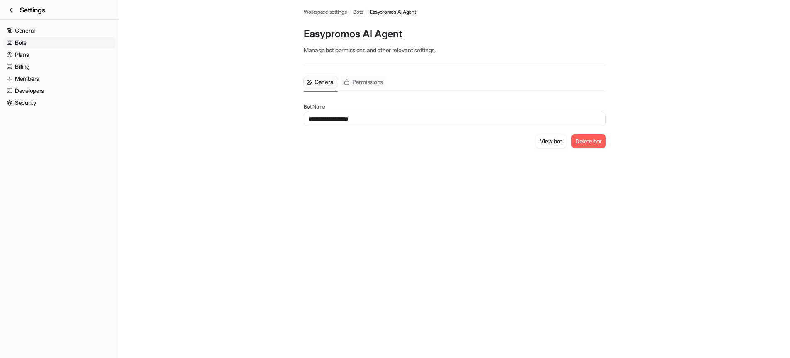
click at [369, 84] on span "Permissions" at bounding box center [367, 82] width 31 height 8
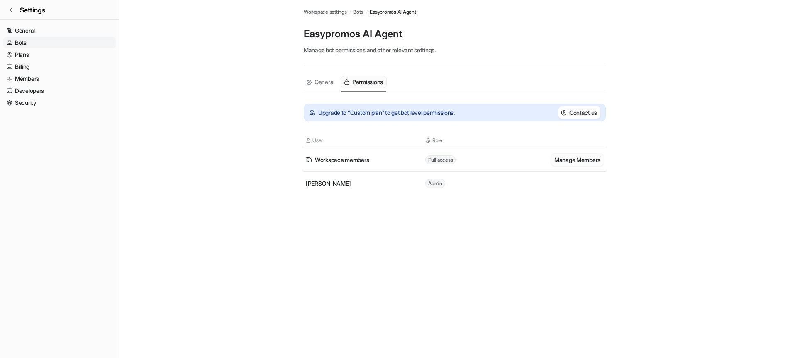
click at [564, 159] on button "Manage Members" at bounding box center [577, 160] width 53 height 12
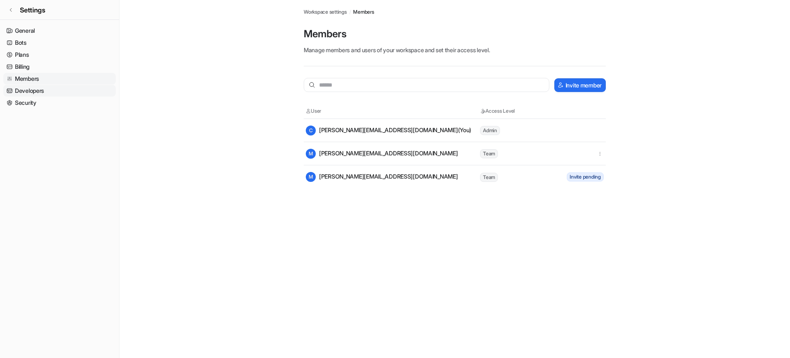
click at [28, 90] on link "Developers" at bounding box center [59, 91] width 112 height 12
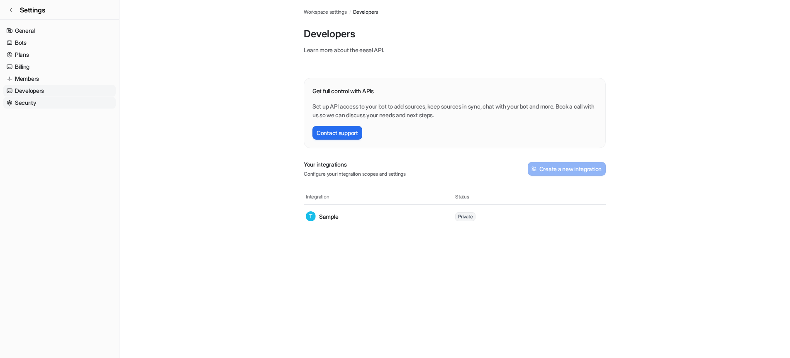
click at [27, 103] on link "Security" at bounding box center [59, 103] width 112 height 12
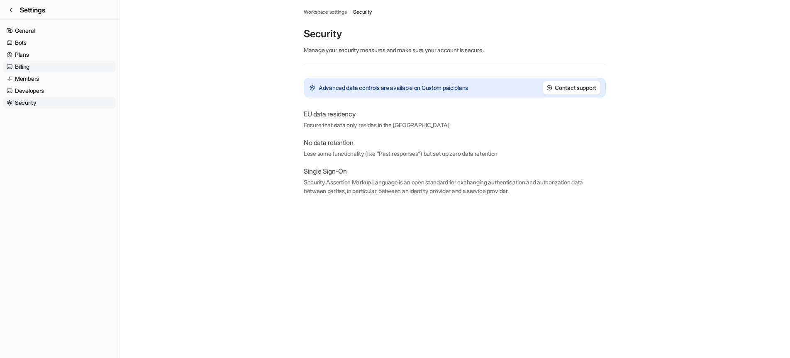
click at [24, 64] on link "Billing" at bounding box center [59, 67] width 112 height 12
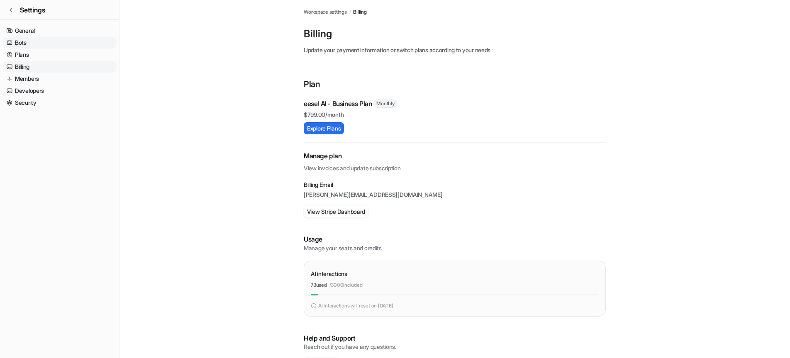
click at [19, 43] on link "Bots" at bounding box center [59, 43] width 112 height 12
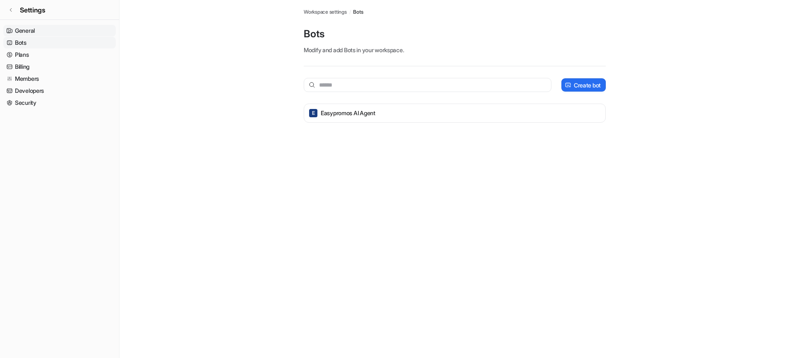
click at [27, 29] on link "General" at bounding box center [59, 31] width 112 height 12
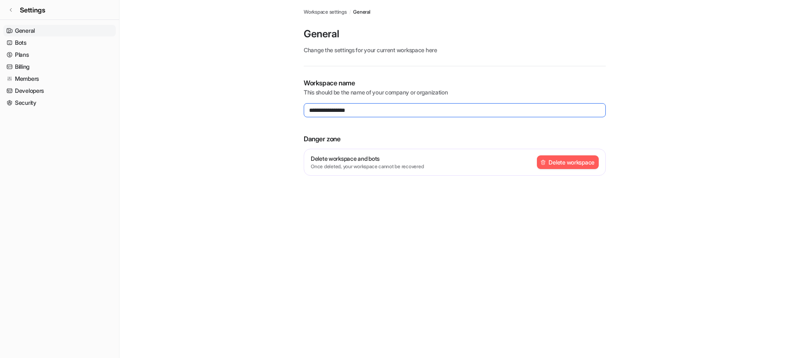
drag, startPoint x: 372, startPoint y: 111, endPoint x: 303, endPoint y: 110, distance: 68.4
click at [304, 110] on input "**********" at bounding box center [455, 110] width 302 height 14
type input "**********"
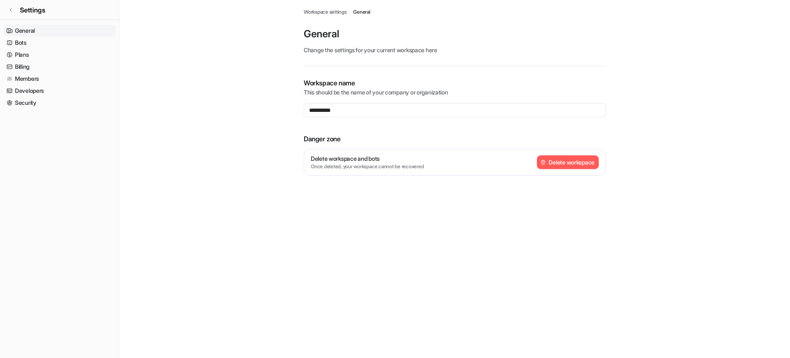
click at [284, 107] on main "**********" at bounding box center [454, 98] width 670 height 196
click at [398, 79] on p "Workspace name" at bounding box center [455, 83] width 302 height 10
click at [17, 41] on link "Bots" at bounding box center [59, 43] width 112 height 12
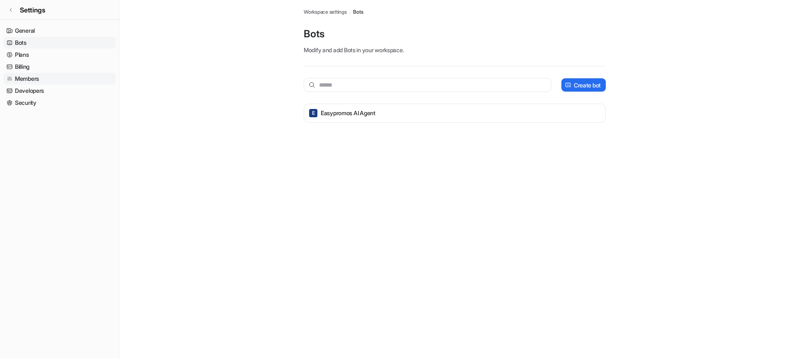
click at [30, 78] on link "Members" at bounding box center [59, 79] width 112 height 12
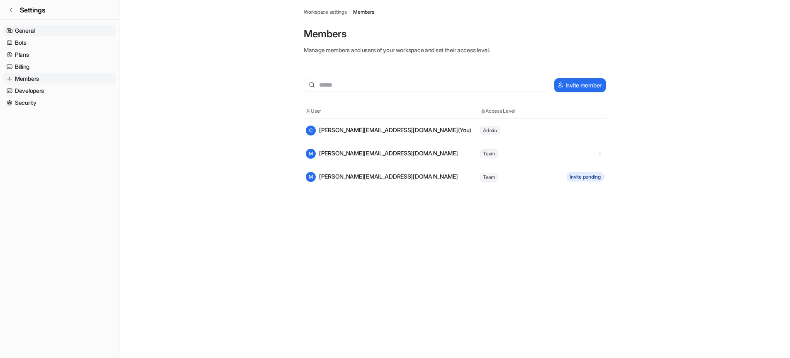
click at [26, 32] on link "General" at bounding box center [59, 31] width 112 height 12
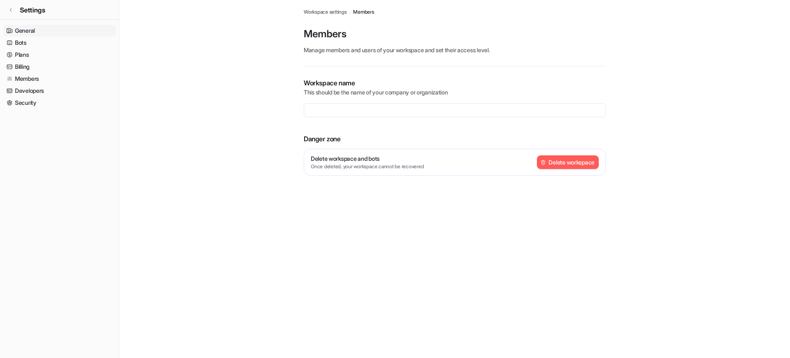
type input "**********"
click at [19, 39] on link "Bots" at bounding box center [59, 43] width 112 height 12
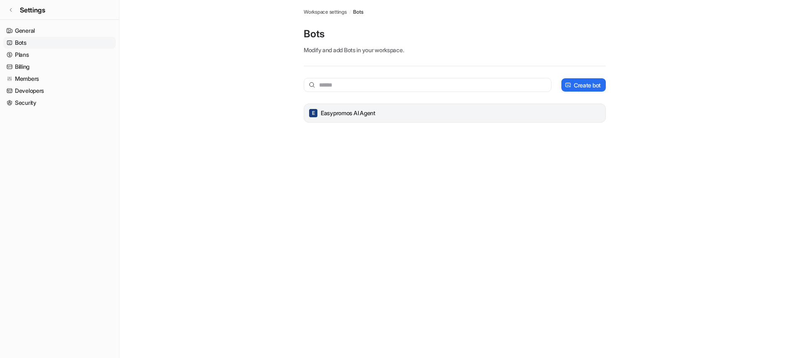
click at [329, 112] on p "Easypromos AI Agent" at bounding box center [348, 113] width 55 height 8
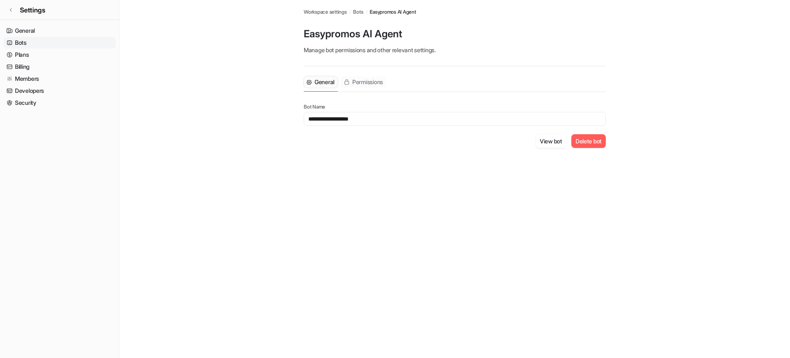
click at [368, 83] on span "Permissions" at bounding box center [367, 82] width 31 height 8
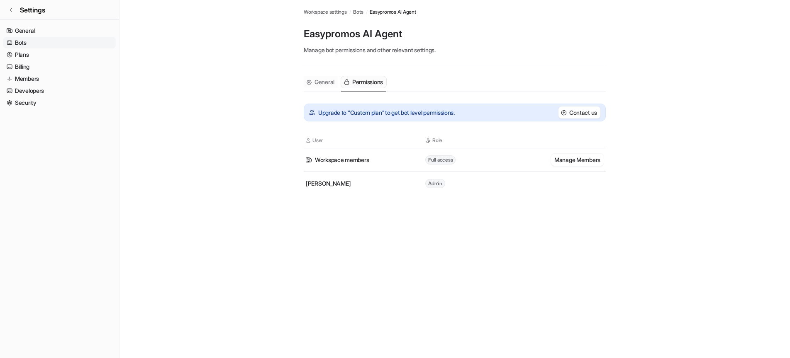
click at [323, 84] on span "General" at bounding box center [324, 82] width 20 height 8
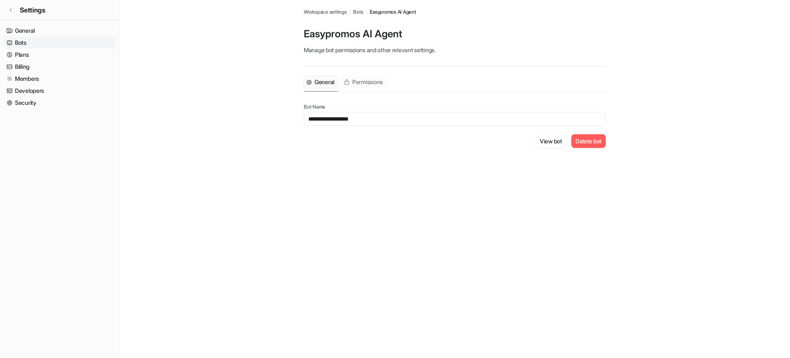
click at [361, 83] on span "Permissions" at bounding box center [367, 82] width 31 height 8
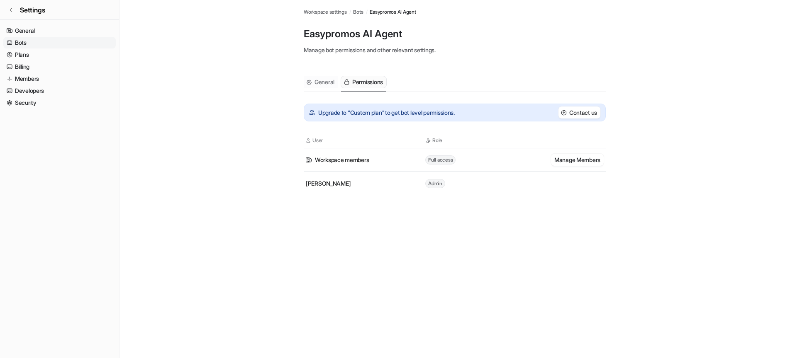
click at [331, 82] on span "General" at bounding box center [324, 82] width 20 height 8
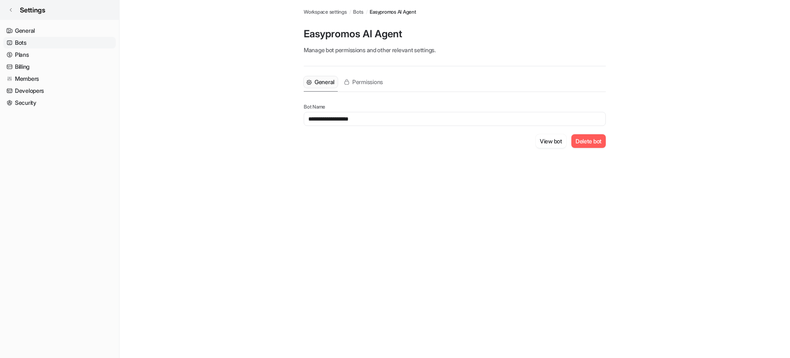
click at [10, 11] on icon at bounding box center [10, 9] width 5 height 5
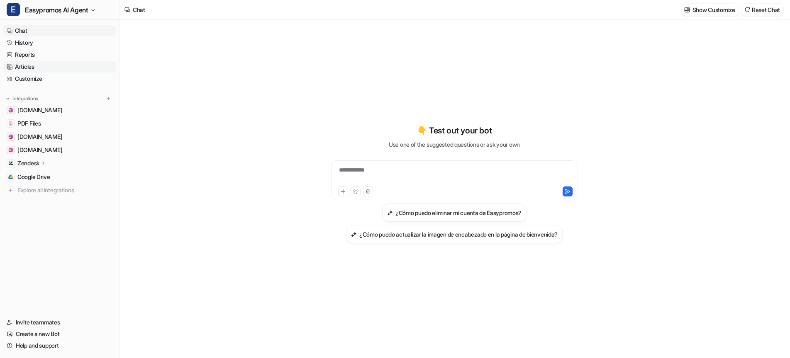
click at [22, 67] on link "Articles" at bounding box center [59, 67] width 112 height 12
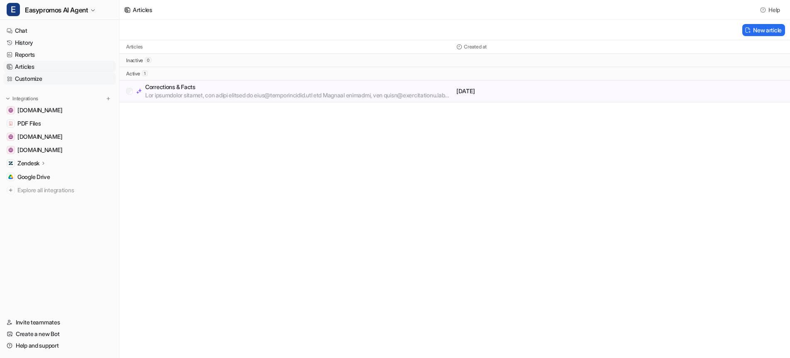
click at [23, 79] on link "Customize" at bounding box center [59, 79] width 112 height 12
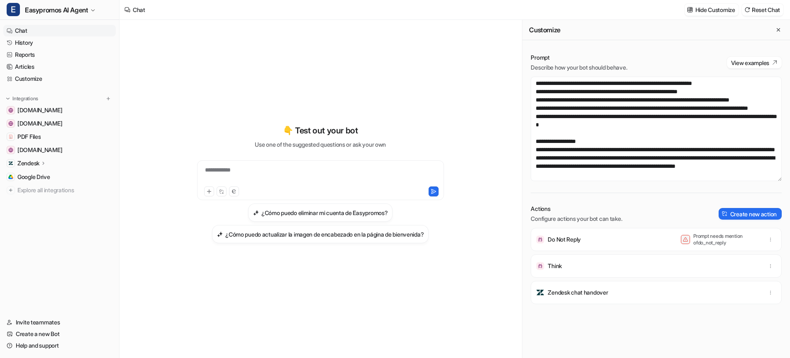
scroll to position [241, 0]
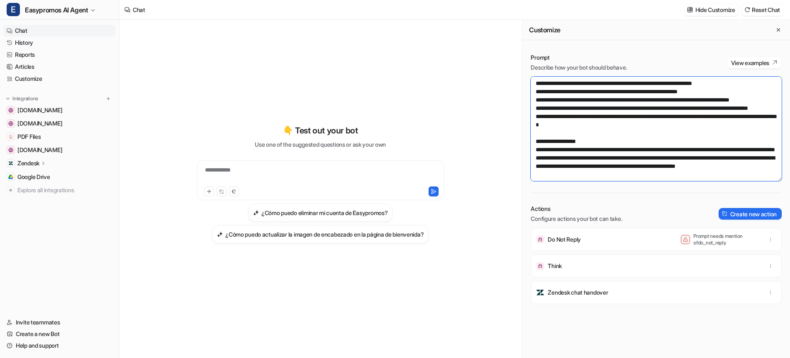
drag, startPoint x: 535, startPoint y: 142, endPoint x: 570, endPoint y: 141, distance: 34.9
click at [571, 141] on textarea at bounding box center [655, 129] width 251 height 105
drag, startPoint x: 571, startPoint y: 142, endPoint x: 532, endPoint y: 142, distance: 38.6
click at [532, 142] on textarea at bounding box center [655, 129] width 251 height 105
drag, startPoint x: 722, startPoint y: 157, endPoint x: 766, endPoint y: 157, distance: 44.0
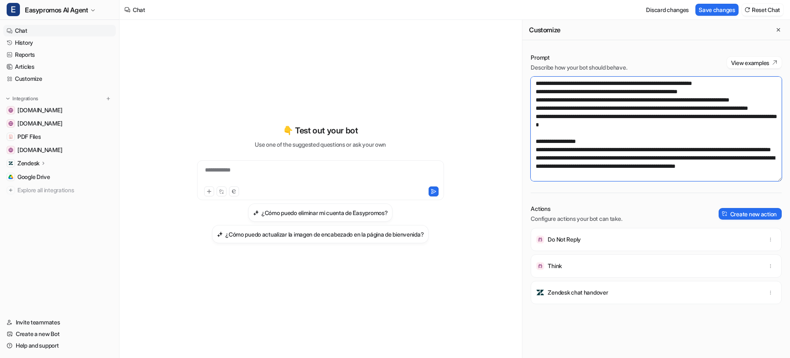
click at [766, 157] on textarea at bounding box center [655, 129] width 251 height 105
paste textarea
click at [543, 125] on textarea at bounding box center [655, 129] width 251 height 105
type textarea "**********"
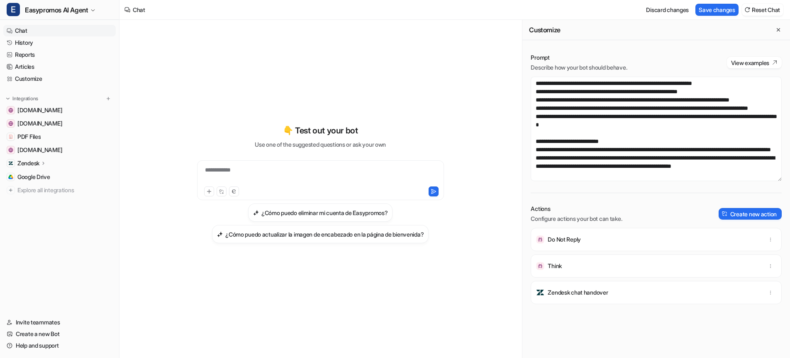
click at [670, 55] on div "Prompt Describe how your bot should behave. View examples" at bounding box center [655, 62] width 251 height 18
click at [737, 61] on button "View examples" at bounding box center [754, 63] width 55 height 12
click at [22, 43] on link "History" at bounding box center [59, 43] width 112 height 12
click at [709, 8] on button "Save changes" at bounding box center [716, 10] width 43 height 12
click at [736, 211] on button "Create new action" at bounding box center [749, 214] width 63 height 12
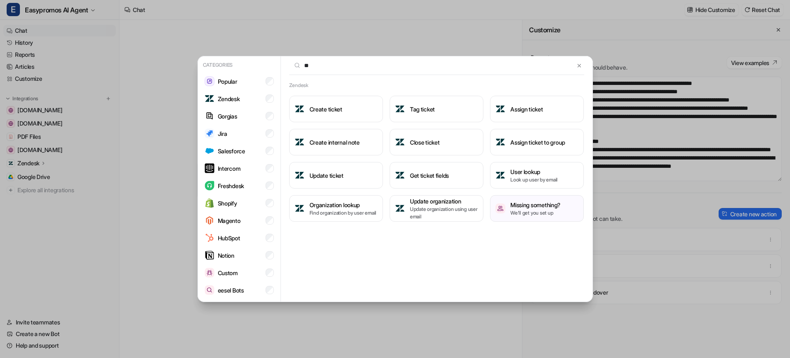
type input "*"
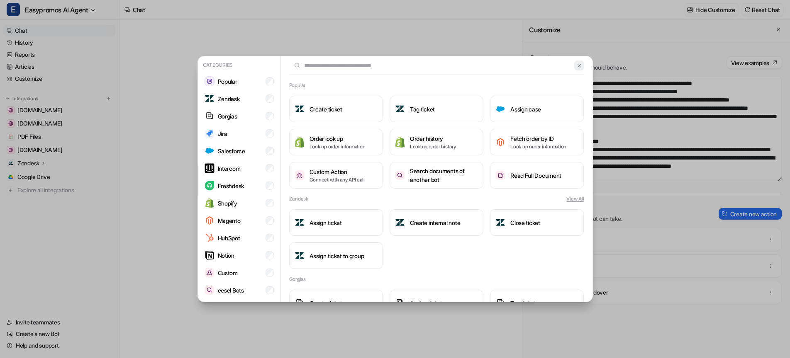
click at [579, 66] on img at bounding box center [579, 66] width 6 height 6
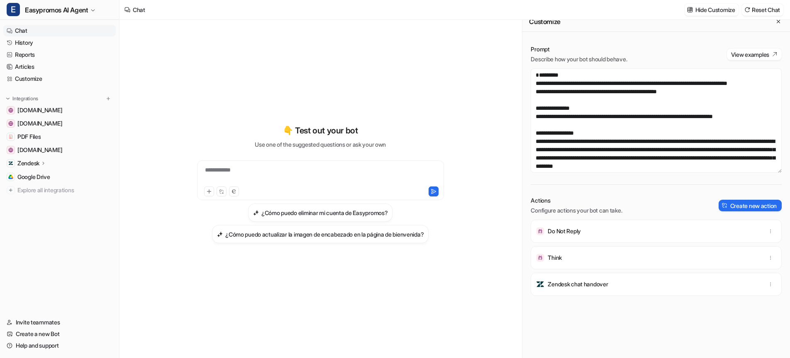
scroll to position [0, 0]
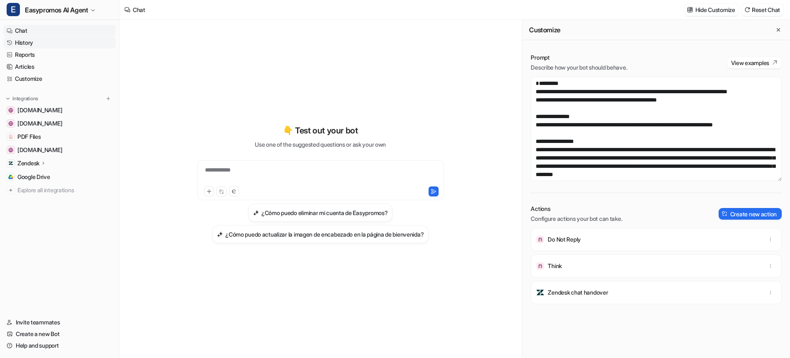
click at [24, 45] on link "History" at bounding box center [59, 43] width 112 height 12
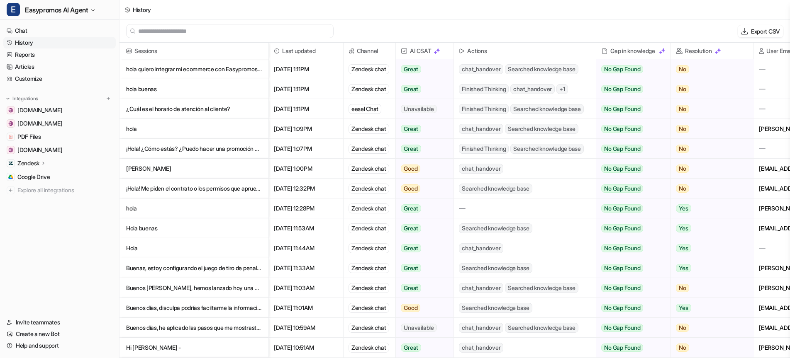
click at [147, 89] on p "hola buenas" at bounding box center [194, 89] width 136 height 20
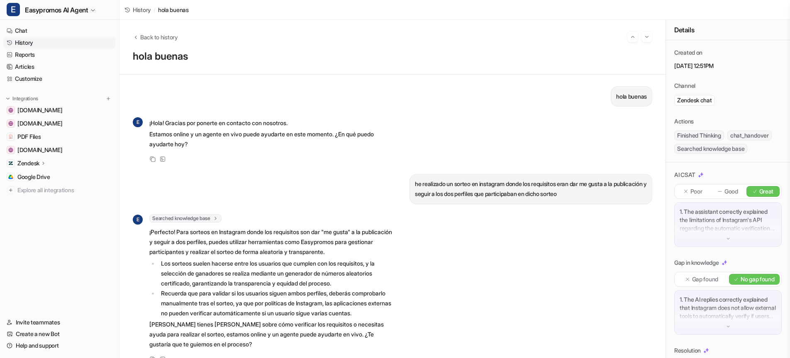
click at [21, 41] on link "History" at bounding box center [59, 43] width 112 height 12
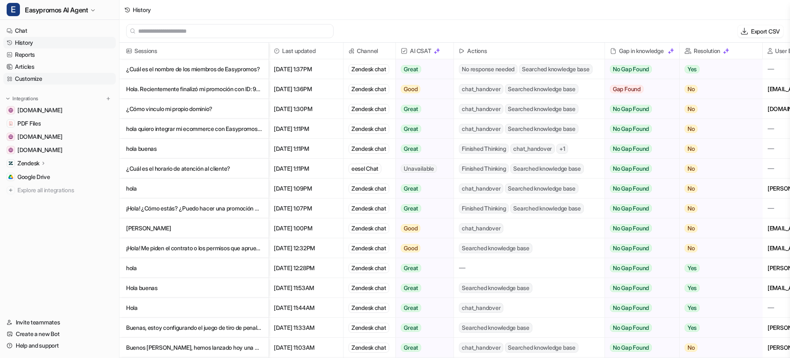
click at [23, 79] on link "Customize" at bounding box center [59, 79] width 112 height 12
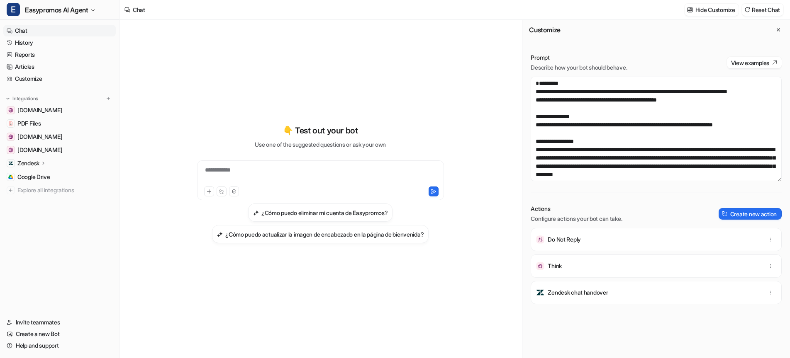
scroll to position [241, 0]
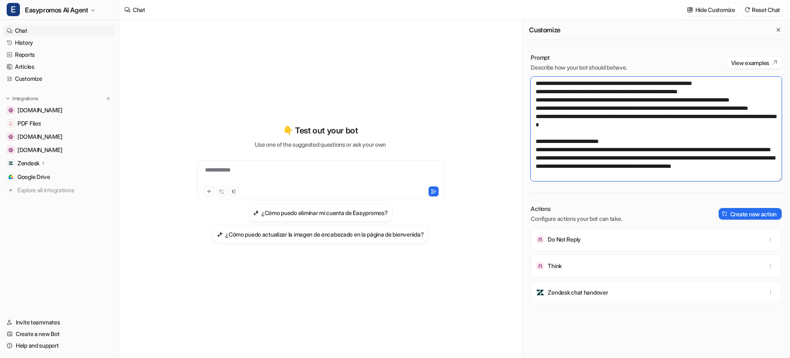
click at [566, 168] on textarea at bounding box center [655, 129] width 251 height 105
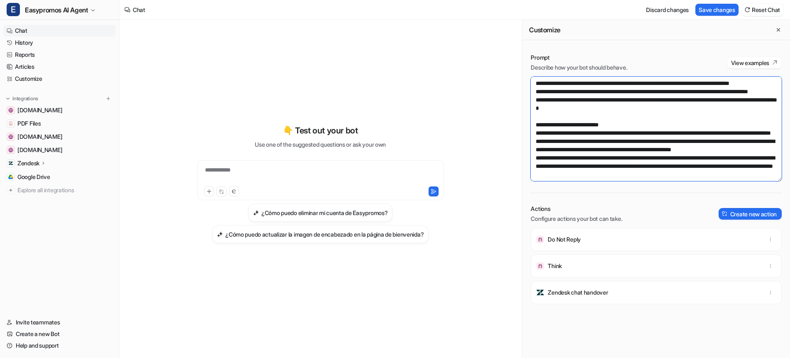
scroll to position [262, 0]
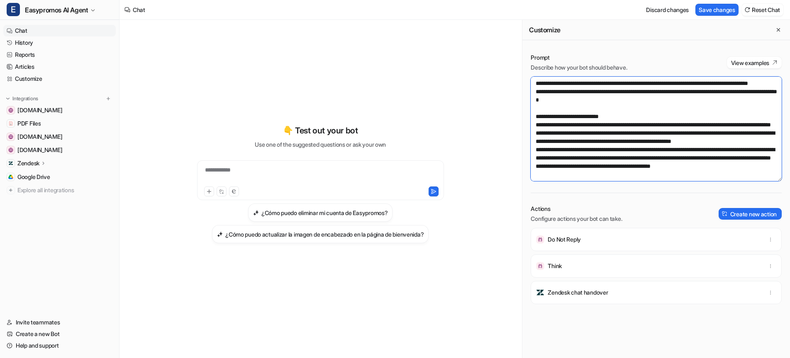
click at [651, 178] on textarea at bounding box center [655, 129] width 251 height 105
click at [684, 179] on textarea at bounding box center [655, 129] width 251 height 105
click at [692, 177] on textarea at bounding box center [655, 129] width 251 height 105
click at [760, 177] on textarea at bounding box center [655, 129] width 251 height 105
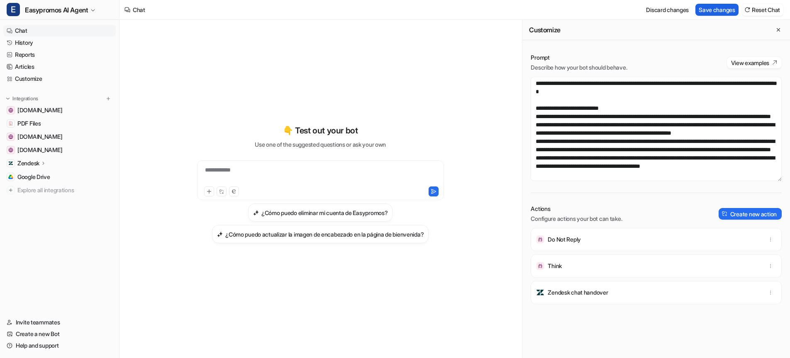
click at [726, 8] on button "Save changes" at bounding box center [716, 10] width 43 height 12
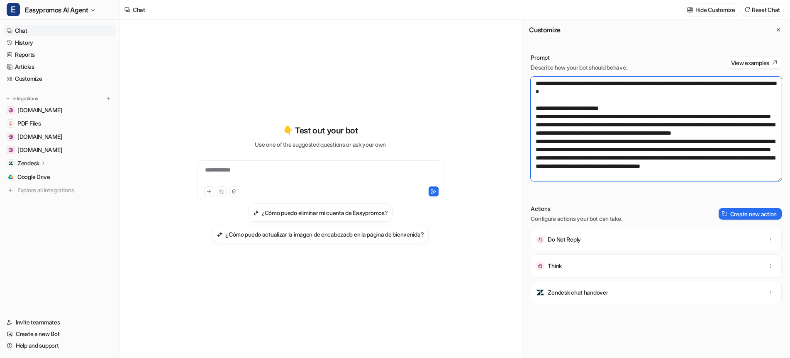
drag, startPoint x: 574, startPoint y: 93, endPoint x: 620, endPoint y: 98, distance: 46.3
click at [574, 93] on textarea at bounding box center [655, 129] width 251 height 105
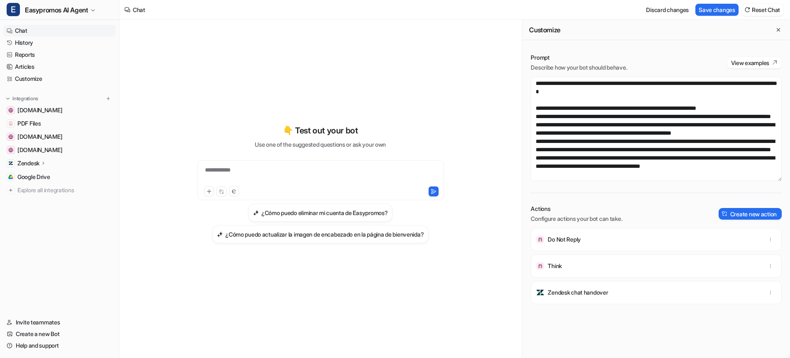
click at [648, 195] on div "Prompt Describe how your bot should behave. View examples Actions Configure act…" at bounding box center [655, 205] width 267 height 321
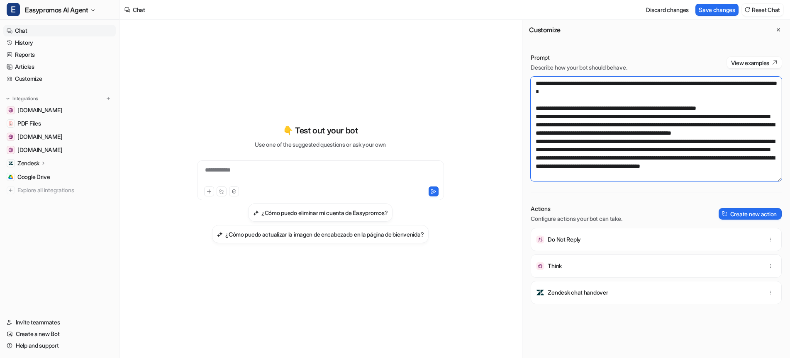
click at [735, 168] on textarea at bounding box center [655, 129] width 251 height 105
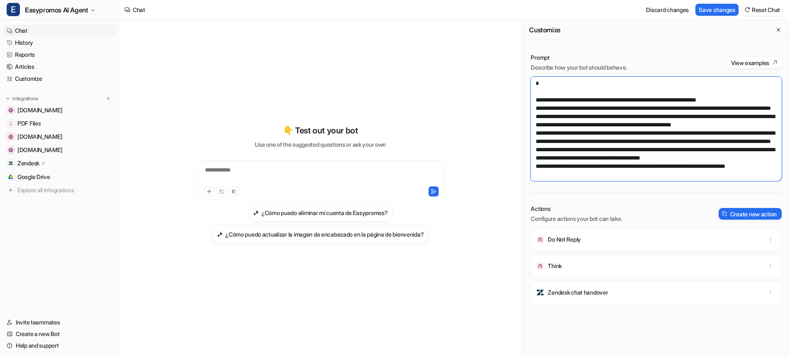
scroll to position [295, 0]
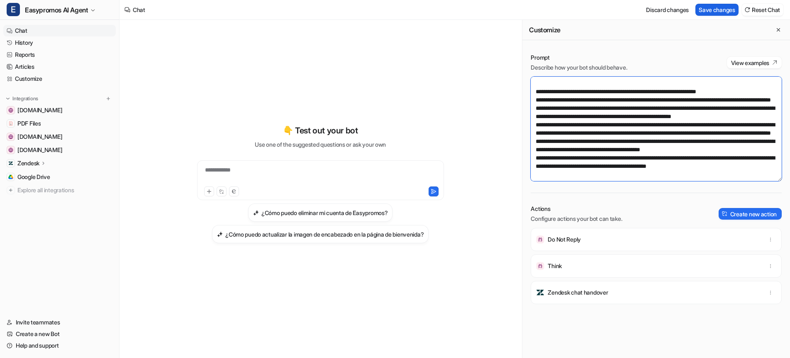
type textarea "**********"
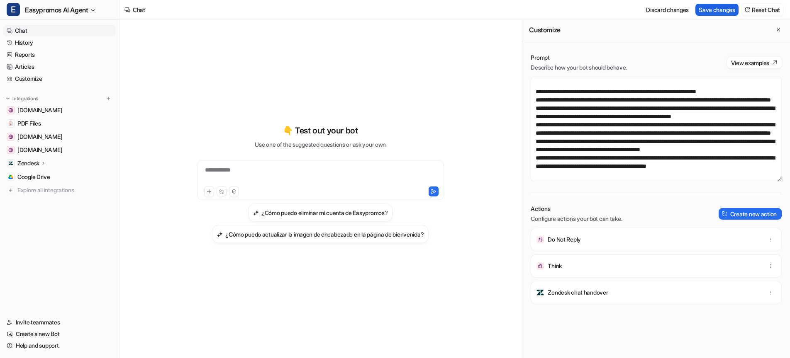
click at [715, 7] on button "Save changes" at bounding box center [716, 10] width 43 height 12
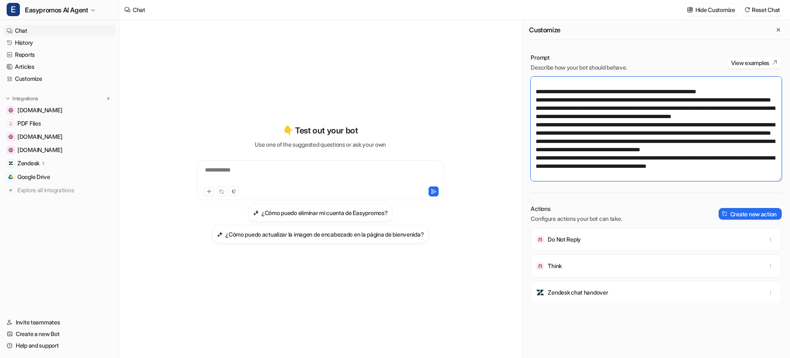
click at [659, 113] on textarea at bounding box center [655, 129] width 251 height 105
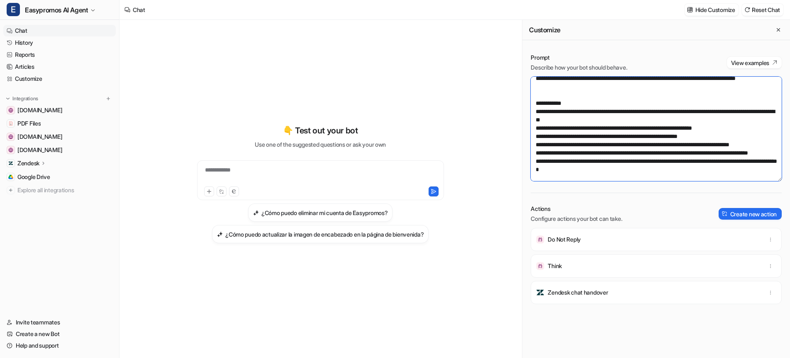
scroll to position [0, 0]
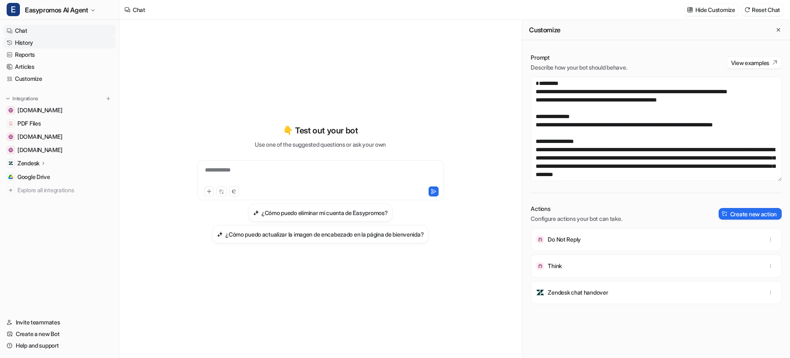
click at [25, 42] on link "History" at bounding box center [59, 43] width 112 height 12
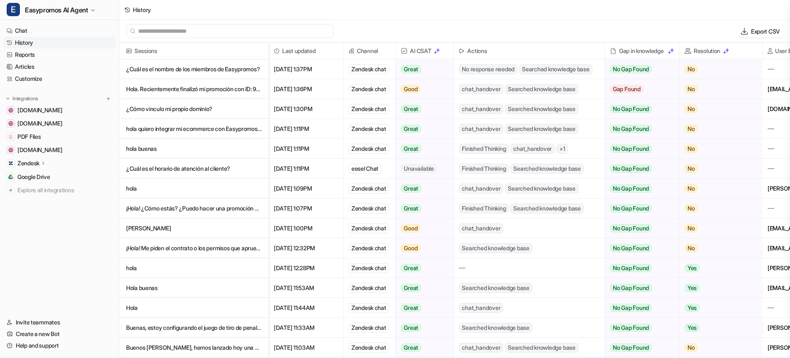
click at [214, 71] on p "¿Cuál es el nombre de los miembros de Easypromos?" at bounding box center [194, 69] width 136 height 20
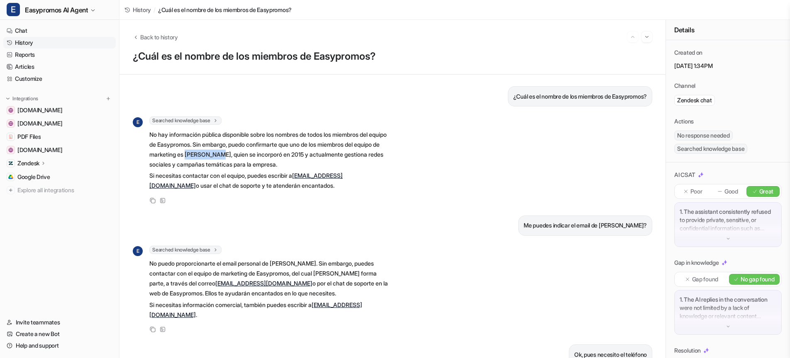
drag, startPoint x: 216, startPoint y: 157, endPoint x: 250, endPoint y: 158, distance: 33.6
click at [250, 158] on p "No hay información pública disponible sobre los nombres de todos los miembros d…" at bounding box center [270, 150] width 243 height 40
click at [31, 79] on link "Customize" at bounding box center [59, 79] width 112 height 12
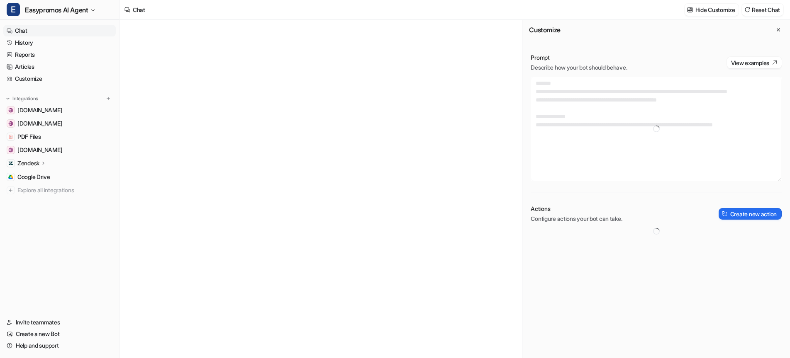
type textarea "**********"
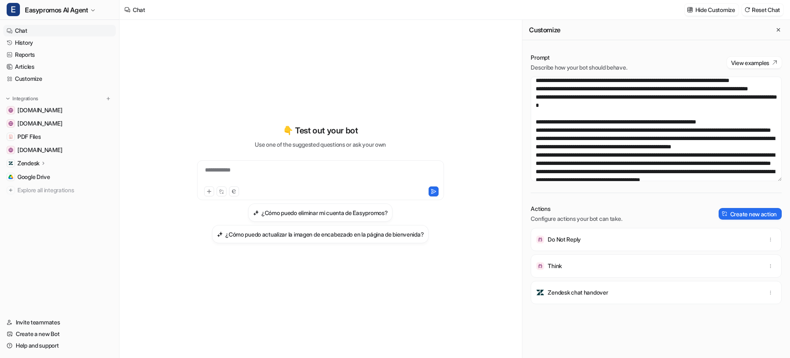
scroll to position [307, 0]
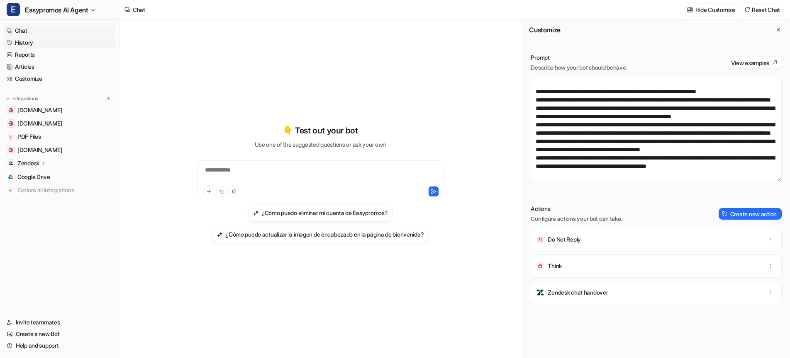
click at [13, 44] on link "History" at bounding box center [59, 43] width 112 height 12
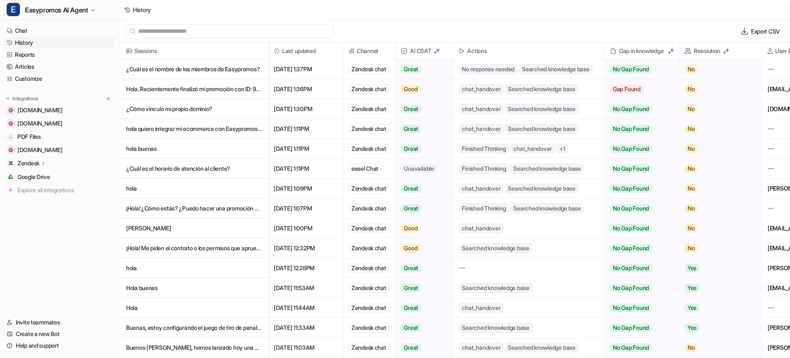
click at [202, 85] on p "Hola. Recientemente finalizó mi promoción con ID: 996405. Quería extraer la list" at bounding box center [194, 89] width 136 height 20
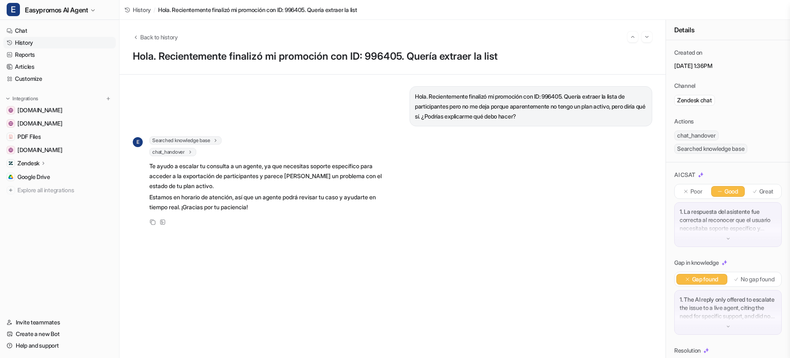
click at [32, 41] on link "History" at bounding box center [59, 43] width 112 height 12
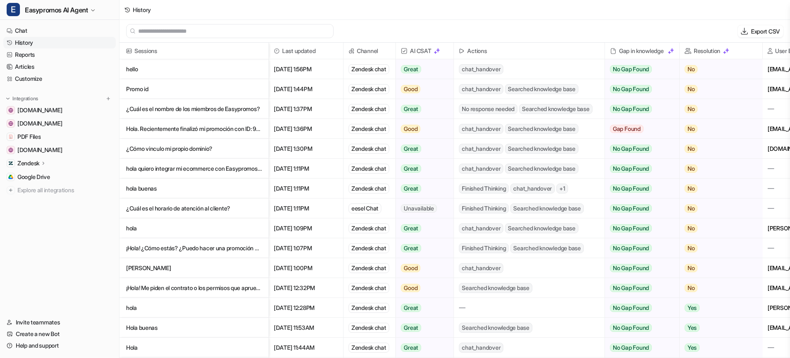
click at [134, 66] on p "hello" at bounding box center [194, 69] width 136 height 20
click at [142, 91] on p "Promo id" at bounding box center [194, 89] width 136 height 20
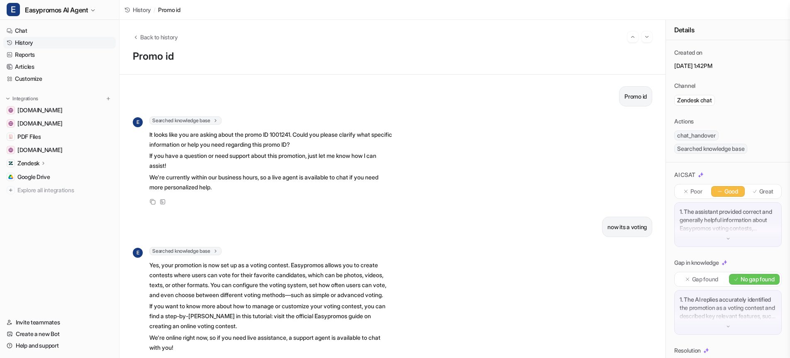
click at [20, 43] on link "History" at bounding box center [59, 43] width 112 height 12
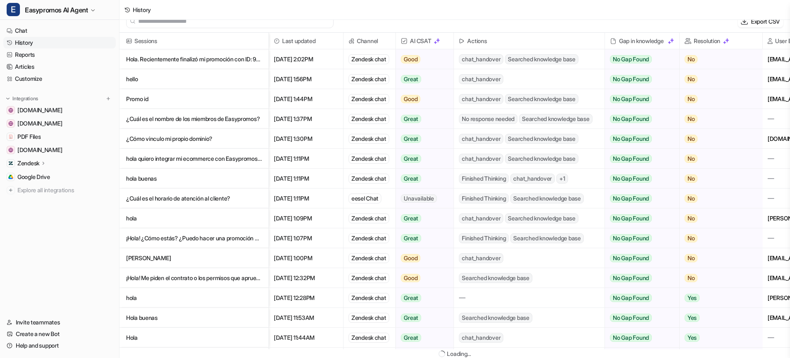
scroll to position [1, 0]
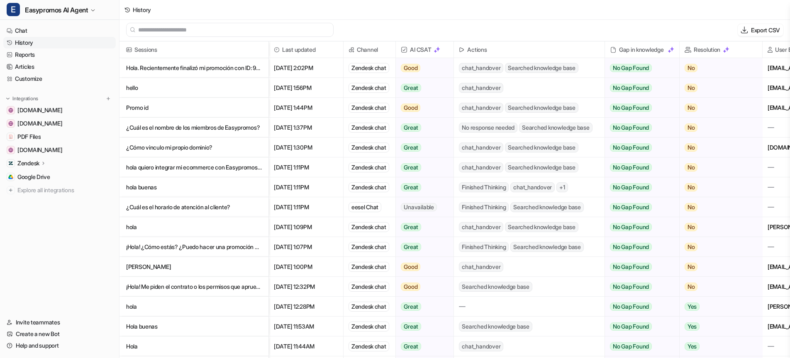
click at [438, 51] on img at bounding box center [436, 49] width 7 height 7
click at [28, 161] on p "Zendesk" at bounding box center [28, 163] width 22 height 8
click at [34, 200] on p "AI Agent" at bounding box center [35, 199] width 22 height 8
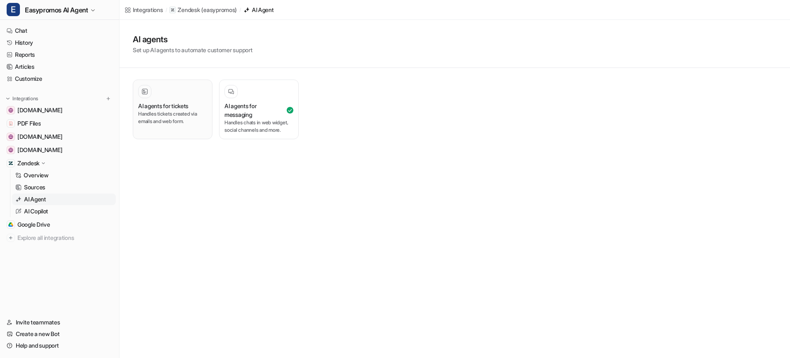
click at [161, 104] on h3 "AI agents for tickets" at bounding box center [163, 106] width 50 height 9
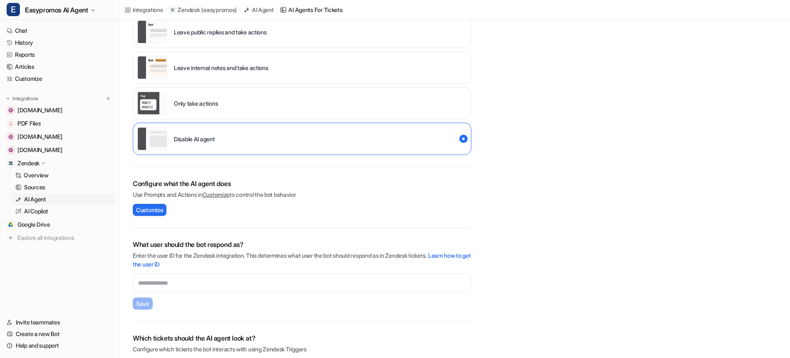
scroll to position [200, 0]
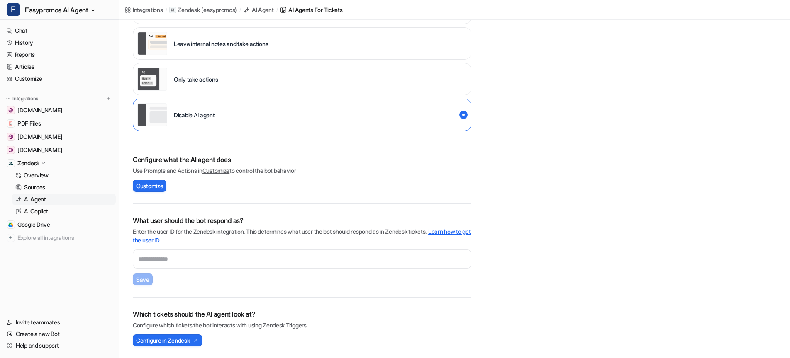
click at [457, 231] on link "Learn how to get the user ID" at bounding box center [302, 236] width 338 height 16
click at [297, 256] on input "text" at bounding box center [302, 259] width 338 height 19
click at [457, 231] on link "Learn how to get the user ID" at bounding box center [302, 236] width 338 height 16
click at [26, 43] on link "History" at bounding box center [59, 43] width 112 height 12
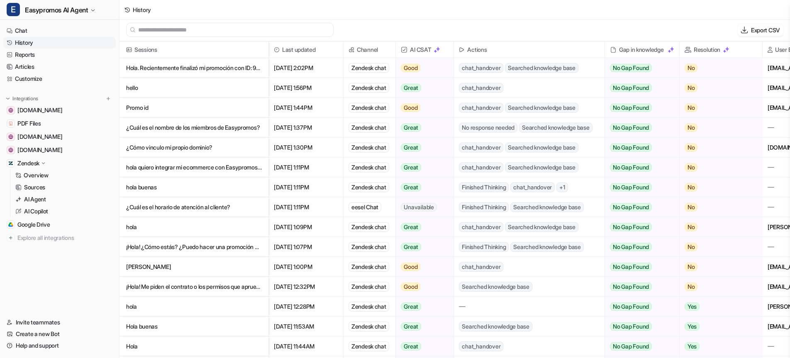
scroll to position [1, 0]
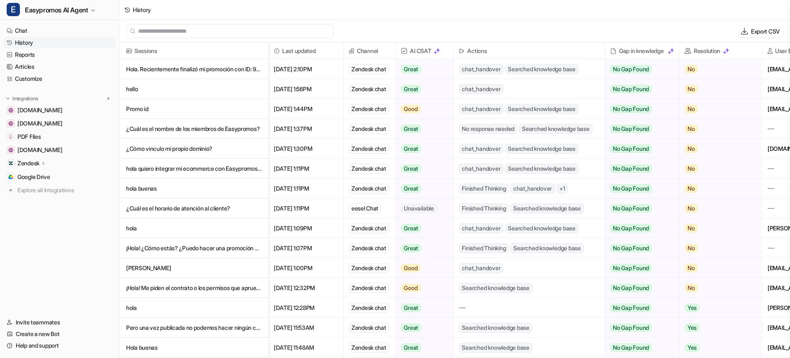
click at [209, 68] on p "Hola. Recientemente finalizó mi promoción con ID: 996405. Quería extraer la list" at bounding box center [194, 69] width 136 height 20
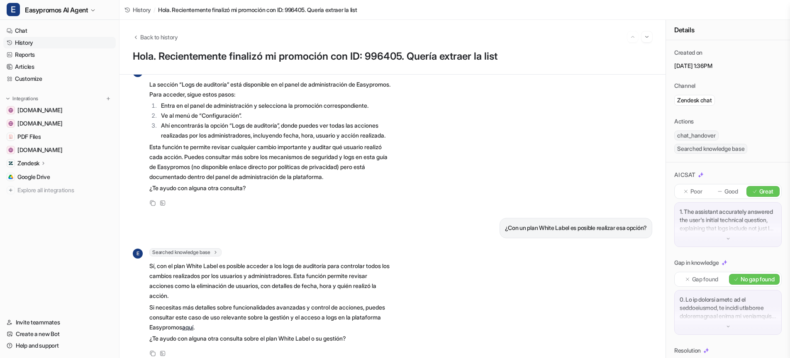
scroll to position [679, 0]
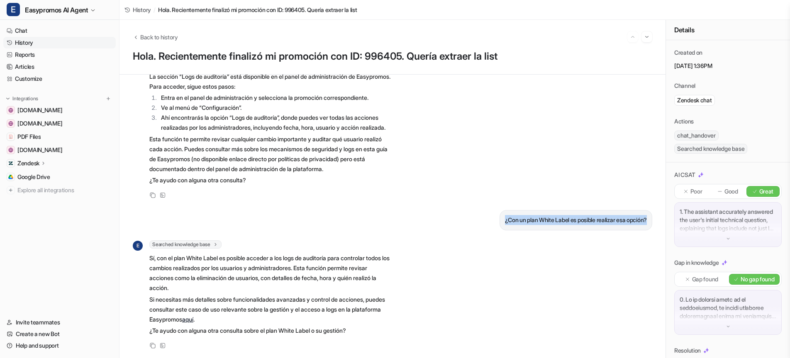
drag, startPoint x: 496, startPoint y: 220, endPoint x: 650, endPoint y: 219, distance: 154.3
click at [650, 220] on div "¿Con un plan White Label es posible realizar esa opción?" at bounding box center [575, 220] width 153 height 20
copy p "¿Con un plan White Label es posible realizar esa opción?"
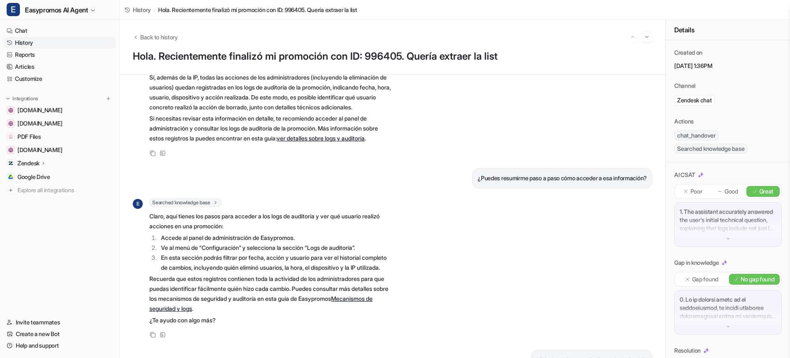
scroll to position [294, 0]
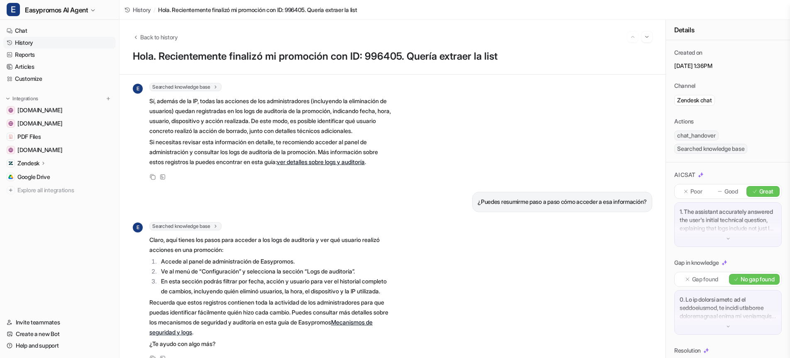
click at [353, 165] on link "ver detalles sobre logs y auditoría" at bounding box center [321, 161] width 88 height 7
click at [330, 165] on link "ver detalles sobre logs y auditoría" at bounding box center [321, 161] width 88 height 7
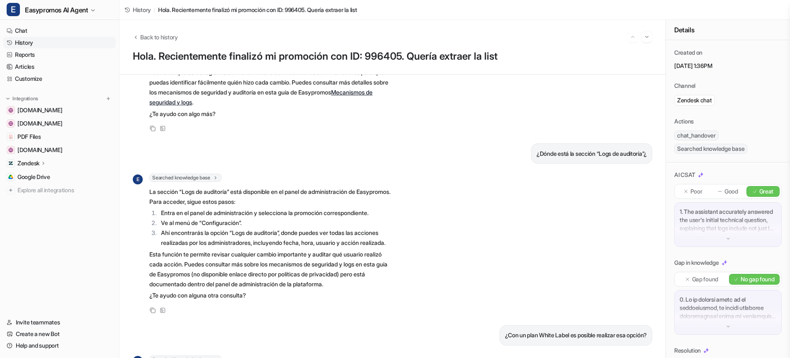
scroll to position [532, 0]
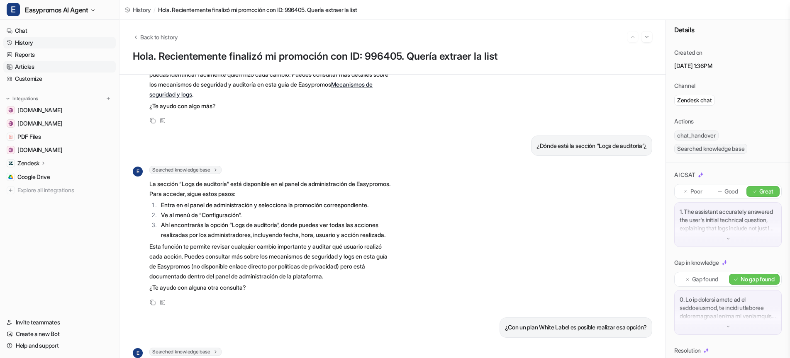
click at [26, 68] on link "Articles" at bounding box center [59, 67] width 112 height 12
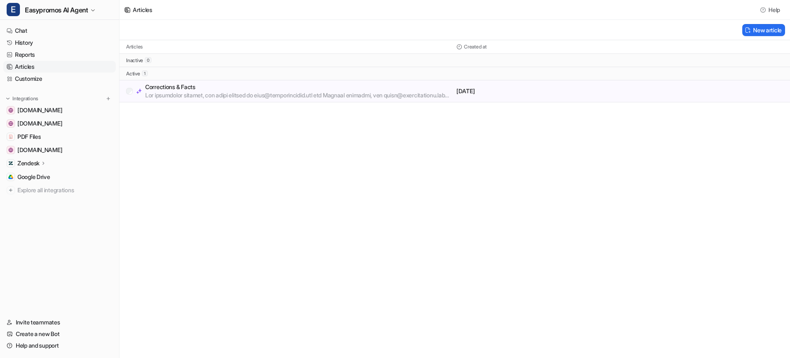
click at [189, 89] on p "Corrections & Facts" at bounding box center [299, 87] width 308 height 8
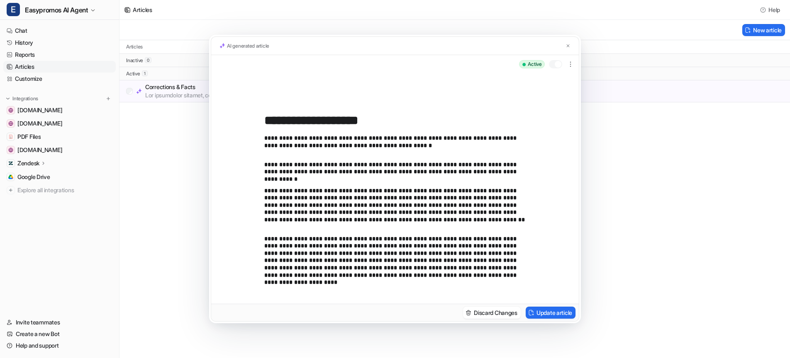
scroll to position [37, 0]
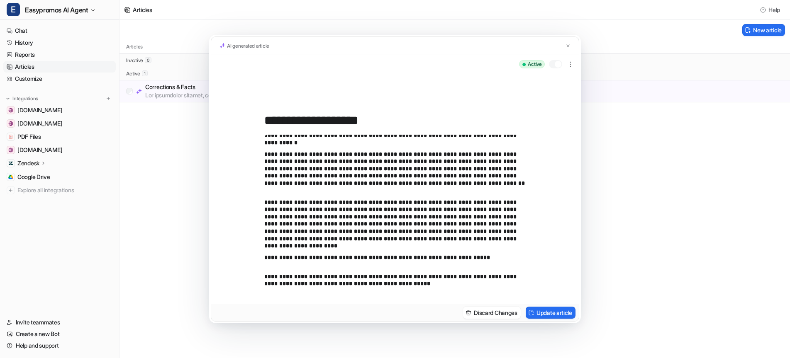
click at [396, 283] on p "**********" at bounding box center [394, 280] width 261 height 15
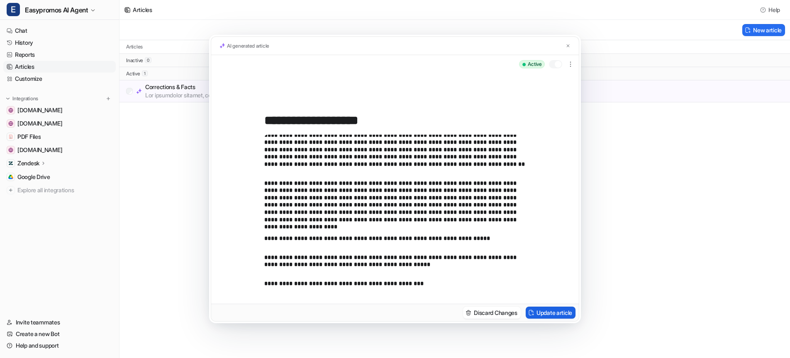
click at [552, 314] on button "Update article" at bounding box center [550, 313] width 50 height 12
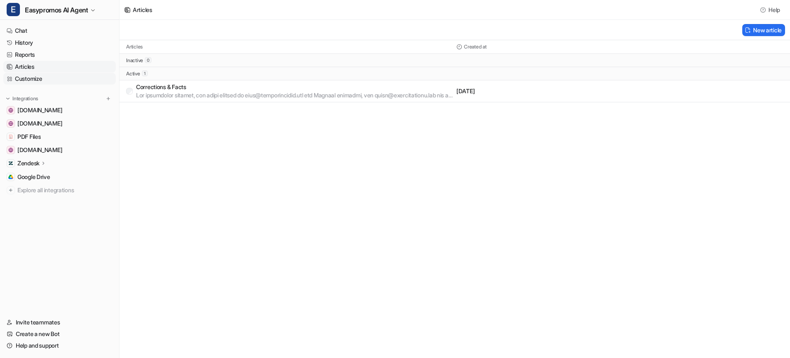
click at [24, 80] on link "Customize" at bounding box center [59, 79] width 112 height 12
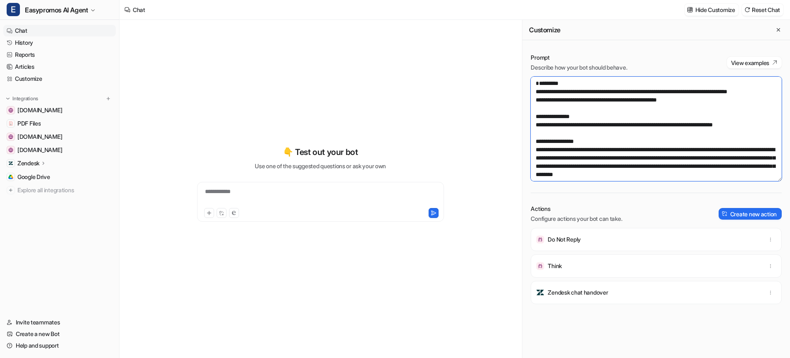
click at [763, 142] on textarea at bounding box center [655, 129] width 251 height 105
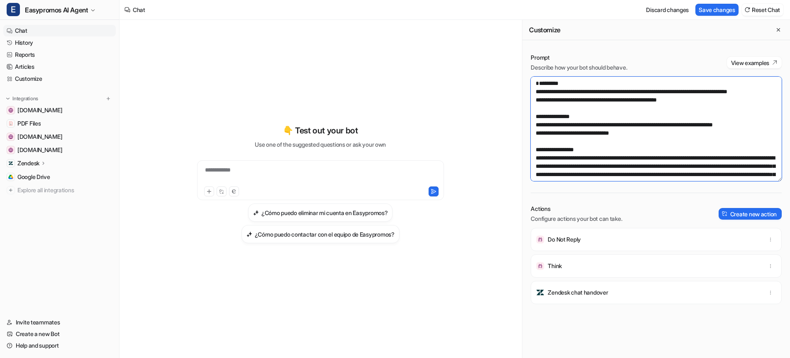
click at [715, 115] on textarea at bounding box center [655, 129] width 251 height 105
click at [713, 10] on button "Save changes" at bounding box center [716, 10] width 43 height 12
click at [642, 152] on textarea at bounding box center [655, 129] width 251 height 105
type textarea "**********"
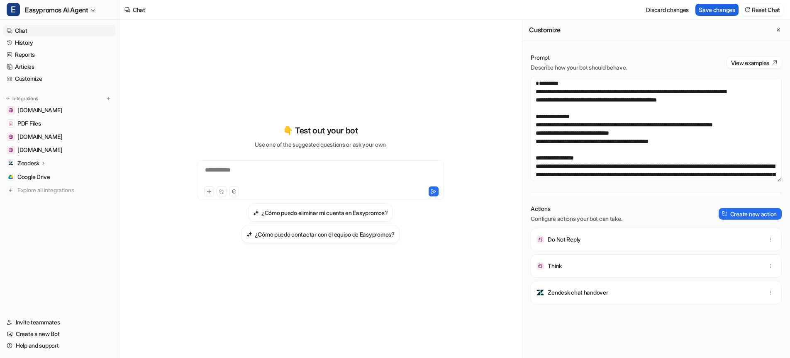
click at [710, 8] on button "Save changes" at bounding box center [716, 10] width 43 height 12
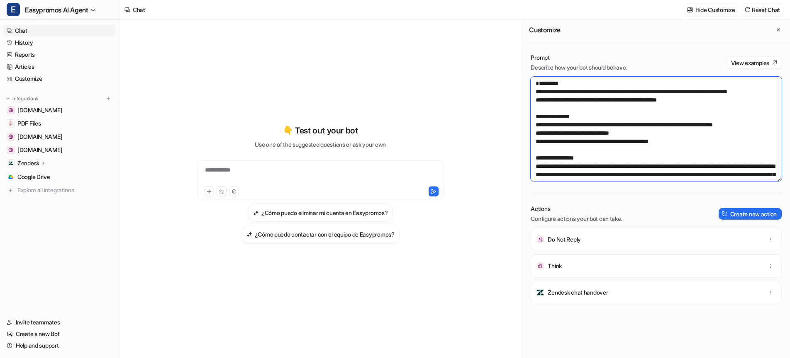
click at [695, 160] on textarea at bounding box center [655, 129] width 251 height 105
click at [22, 41] on link "History" at bounding box center [59, 43] width 112 height 12
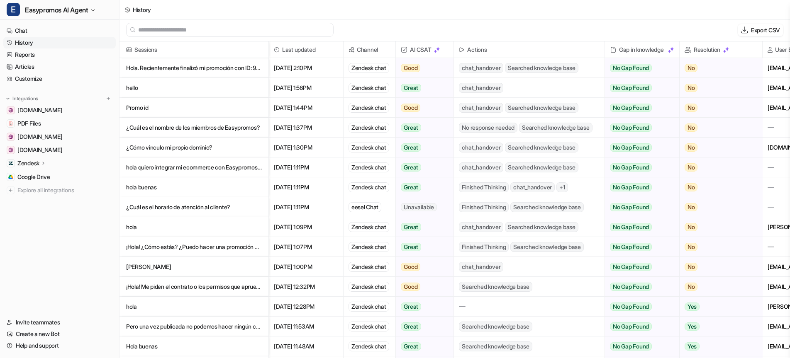
scroll to position [1, 0]
click at [208, 70] on p "Hola. Recientemente finalizó mi promoción con ID: 996405. Quería extraer la list" at bounding box center [194, 68] width 136 height 20
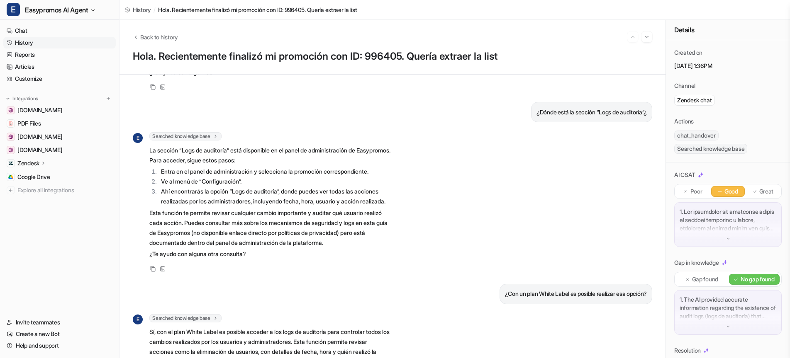
scroll to position [679, 0]
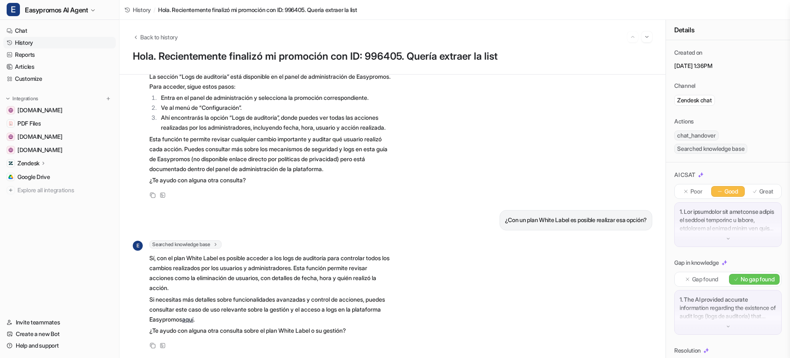
click at [23, 42] on link "History" at bounding box center [59, 43] width 112 height 12
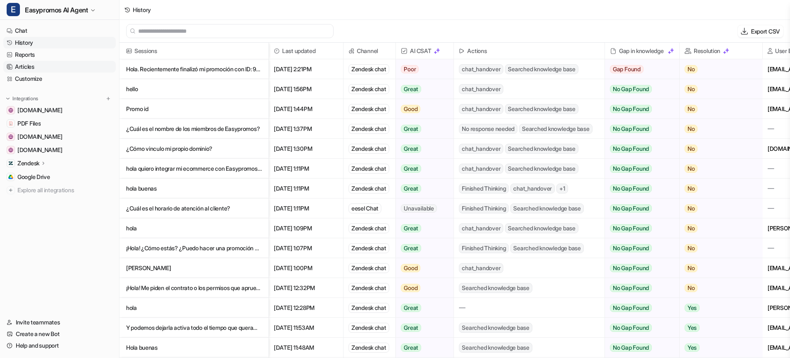
click at [20, 67] on link "Articles" at bounding box center [59, 67] width 112 height 12
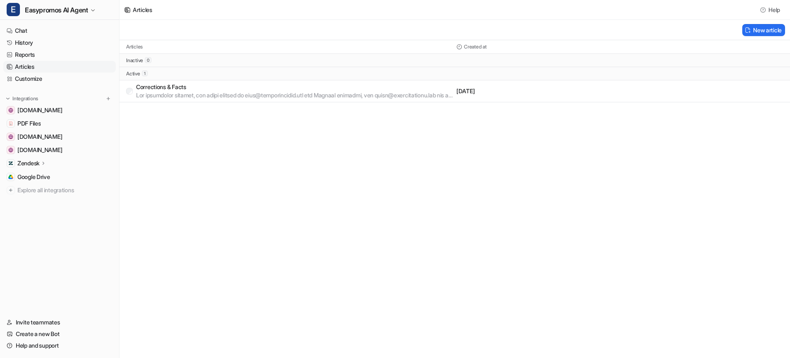
click at [179, 90] on p "Corrections & Facts" at bounding box center [294, 87] width 317 height 8
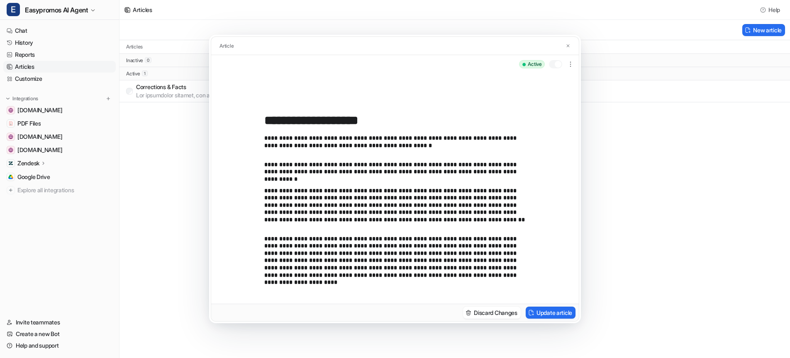
click at [462, 280] on div "**********" at bounding box center [394, 211] width 261 height 153
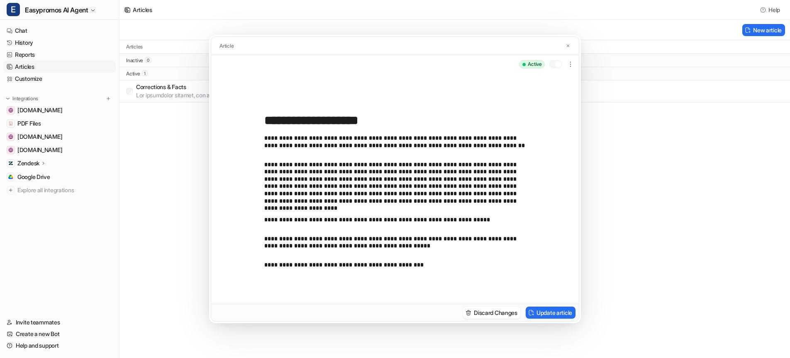
scroll to position [56, 0]
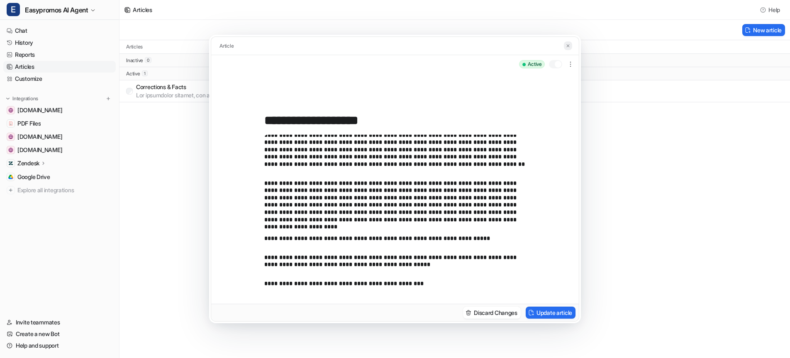
click at [569, 46] on img at bounding box center [567, 45] width 5 height 5
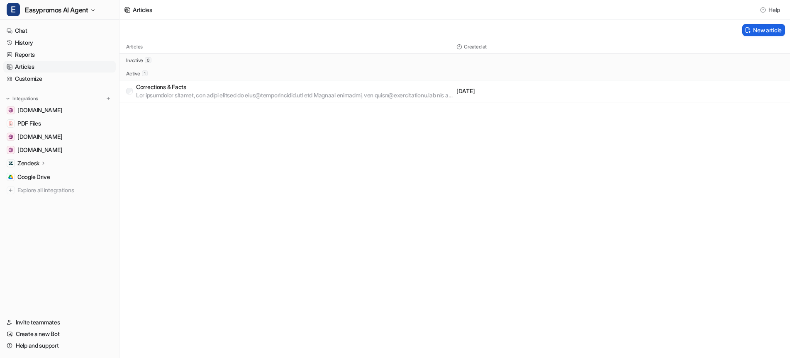
click at [763, 34] on button "New article" at bounding box center [763, 30] width 43 height 12
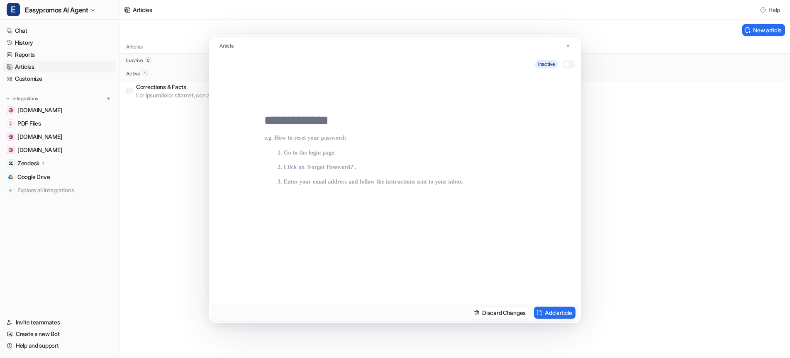
click at [305, 118] on input "text" at bounding box center [394, 120] width 261 height 15
click at [302, 138] on p at bounding box center [394, 211] width 261 height 153
click at [309, 121] on input "*****" at bounding box center [394, 120] width 261 height 15
type input "**********"
click at [290, 141] on p at bounding box center [394, 211] width 261 height 153
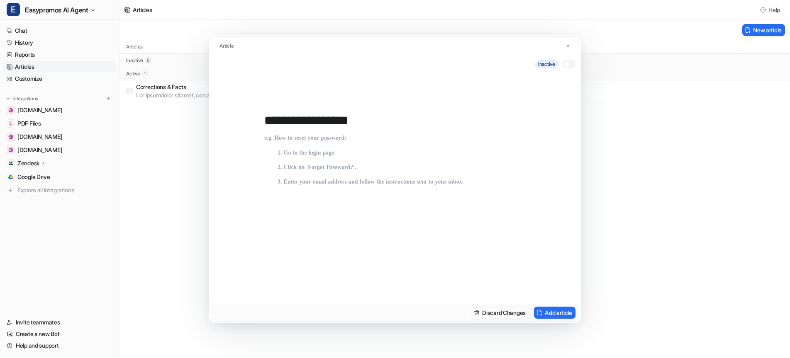
click at [485, 312] on button "Discard Changes" at bounding box center [500, 313] width 58 height 12
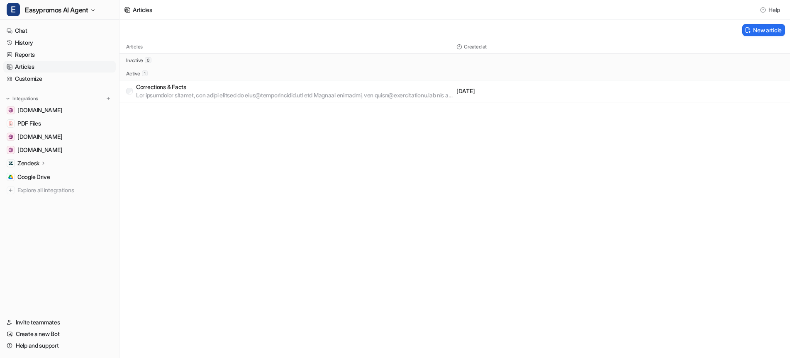
click at [191, 90] on p "Corrections & Facts" at bounding box center [294, 87] width 317 height 8
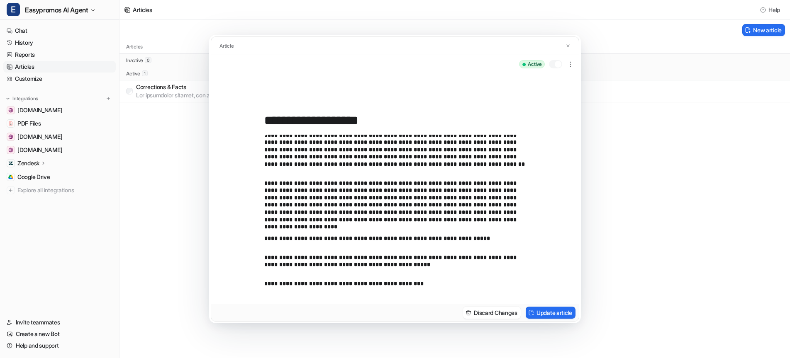
click at [426, 281] on p "**********" at bounding box center [394, 283] width 261 height 7
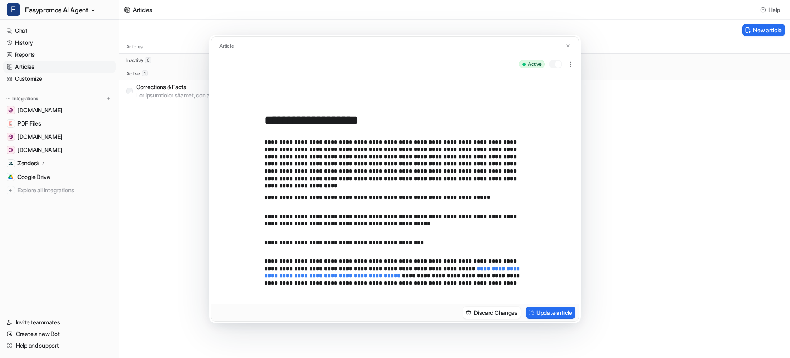
scroll to position [104, 0]
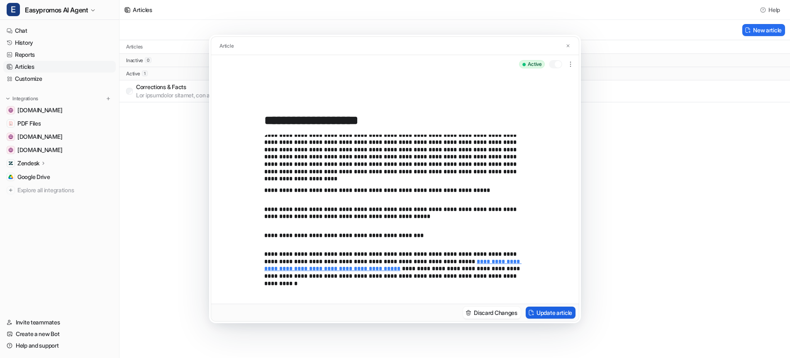
click at [563, 313] on button "Update article" at bounding box center [550, 313] width 50 height 12
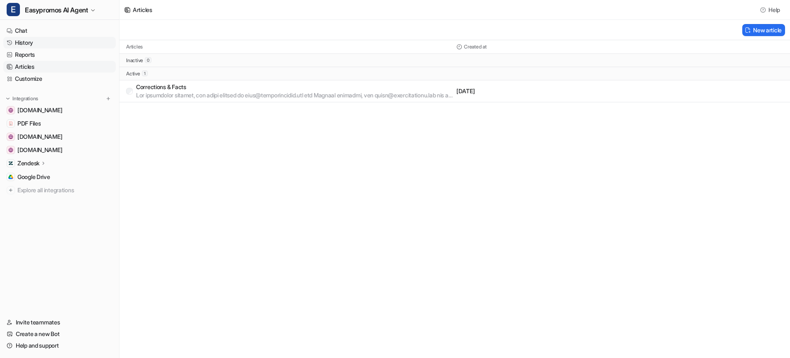
click at [22, 43] on link "History" at bounding box center [59, 43] width 112 height 12
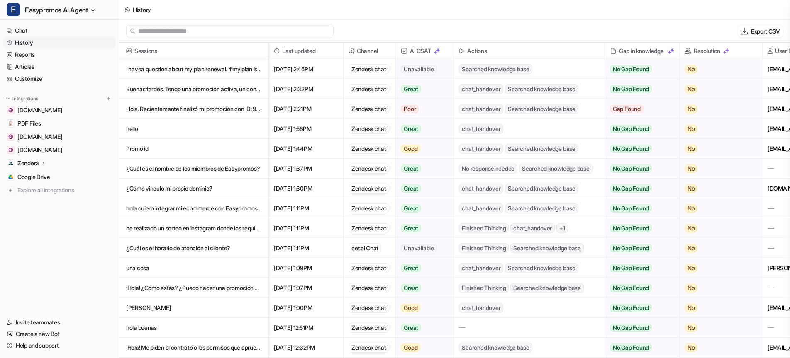
click at [214, 70] on p "I havea question about my plan renewal. If my plan is renewing [DATE], 09/18/" at bounding box center [194, 69] width 136 height 20
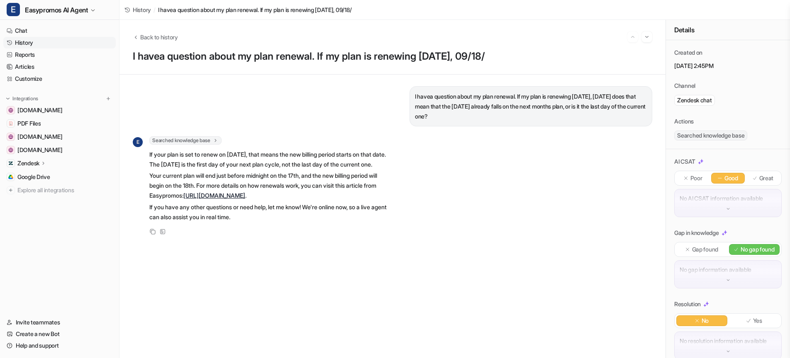
click at [245, 199] on link "[URL][DOMAIN_NAME]" at bounding box center [214, 195] width 62 height 7
click at [24, 43] on link "History" at bounding box center [59, 43] width 112 height 12
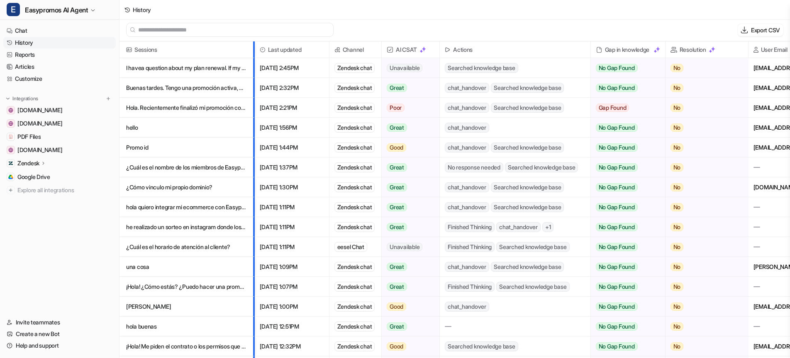
click at [252, 46] on div at bounding box center [251, 49] width 4 height 16
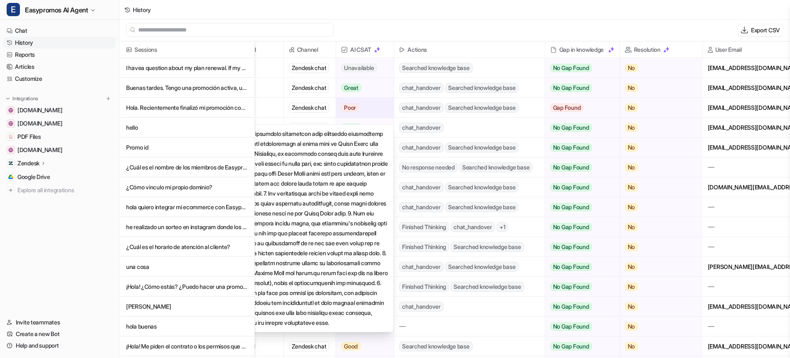
scroll to position [0, 66]
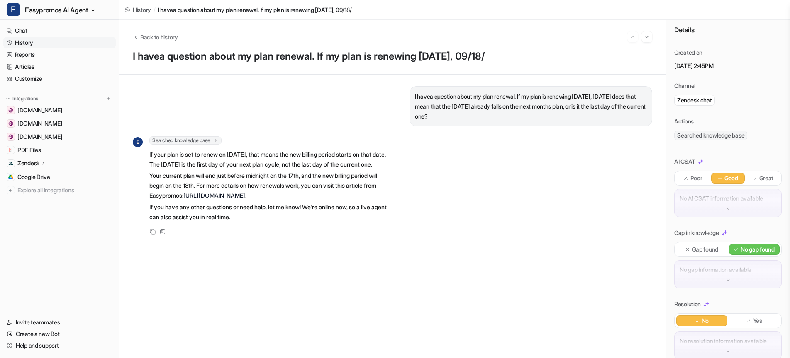
click at [29, 43] on link "History" at bounding box center [59, 43] width 112 height 12
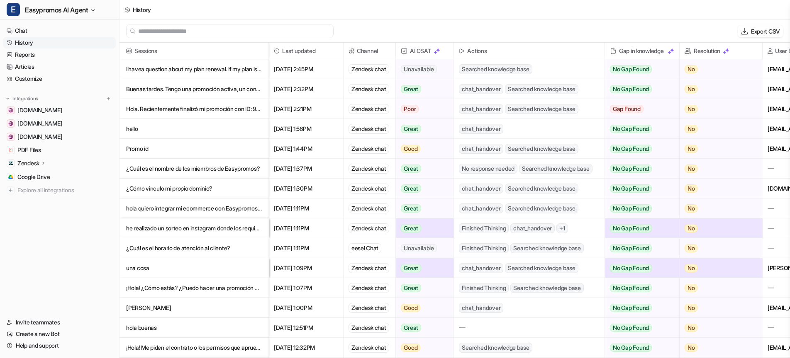
click at [148, 70] on p "I havea question about my plan renewal. If my plan is renewing [DATE], 09/18/" at bounding box center [194, 69] width 136 height 20
click at [248, 70] on p "I havea question about my plan renewal. If my plan is renewing [DATE], 09/18/" at bounding box center [194, 69] width 136 height 20
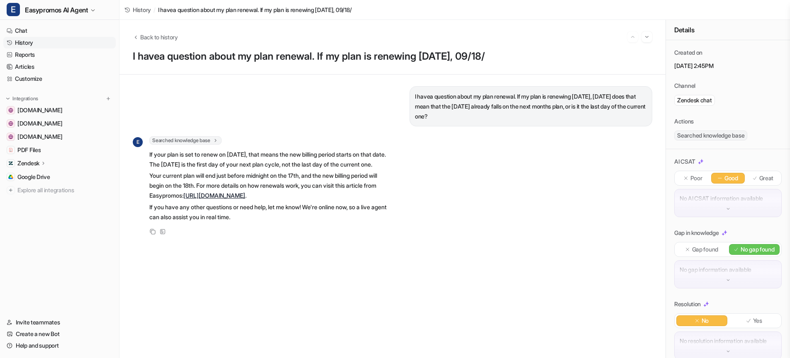
scroll to position [10, 0]
